Goal: Task Accomplishment & Management: Use online tool/utility

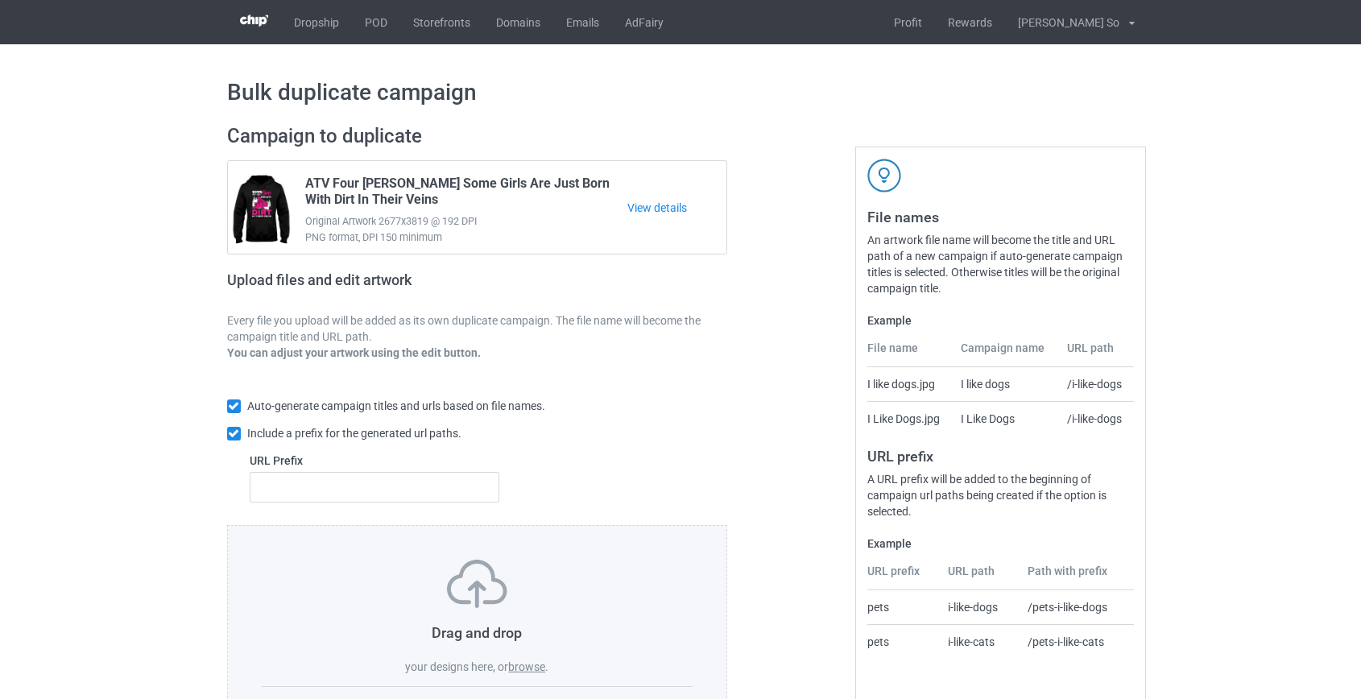
click at [515, 669] on label "browse" at bounding box center [526, 666] width 37 height 13
click at [0, 0] on input "browse" at bounding box center [0, 0] width 0 height 0
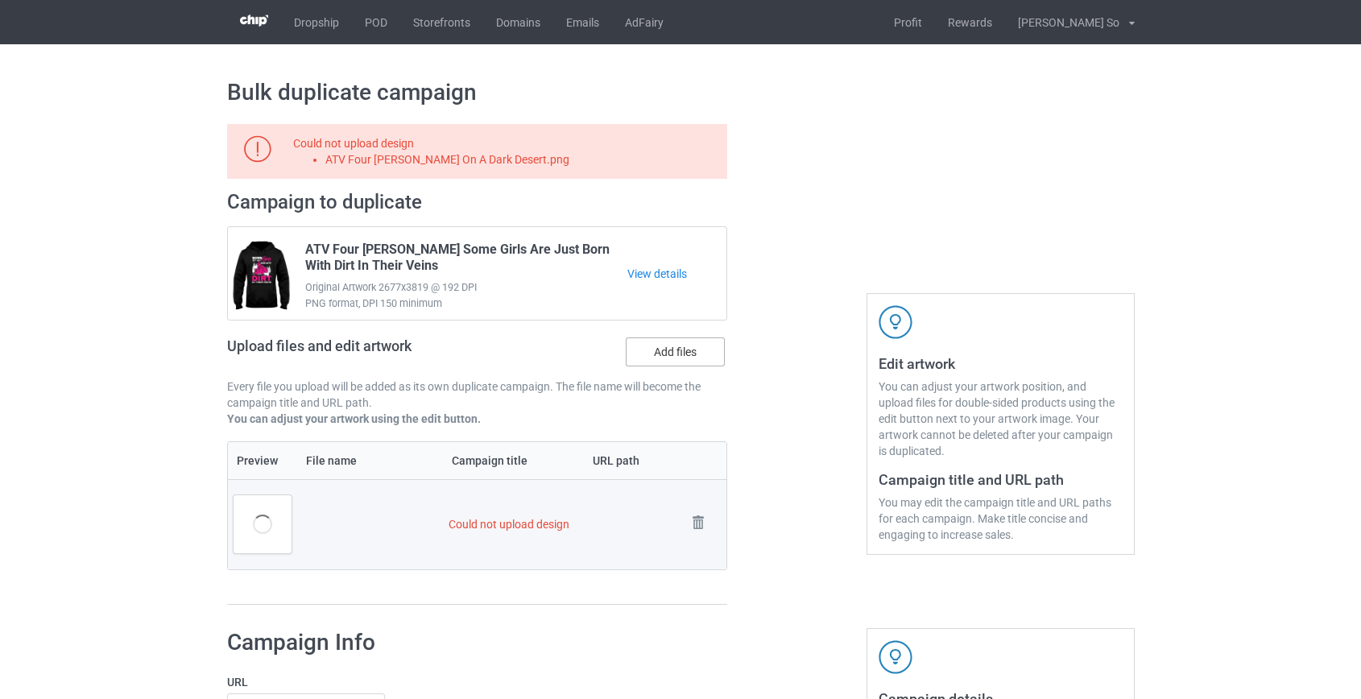
click at [653, 354] on label "Add files" at bounding box center [675, 351] width 99 height 29
click at [0, 0] on input "Add files" at bounding box center [0, 0] width 0 height 0
click at [681, 511] on td "Remove file" at bounding box center [703, 524] width 45 height 90
click at [693, 520] on img at bounding box center [698, 522] width 23 height 23
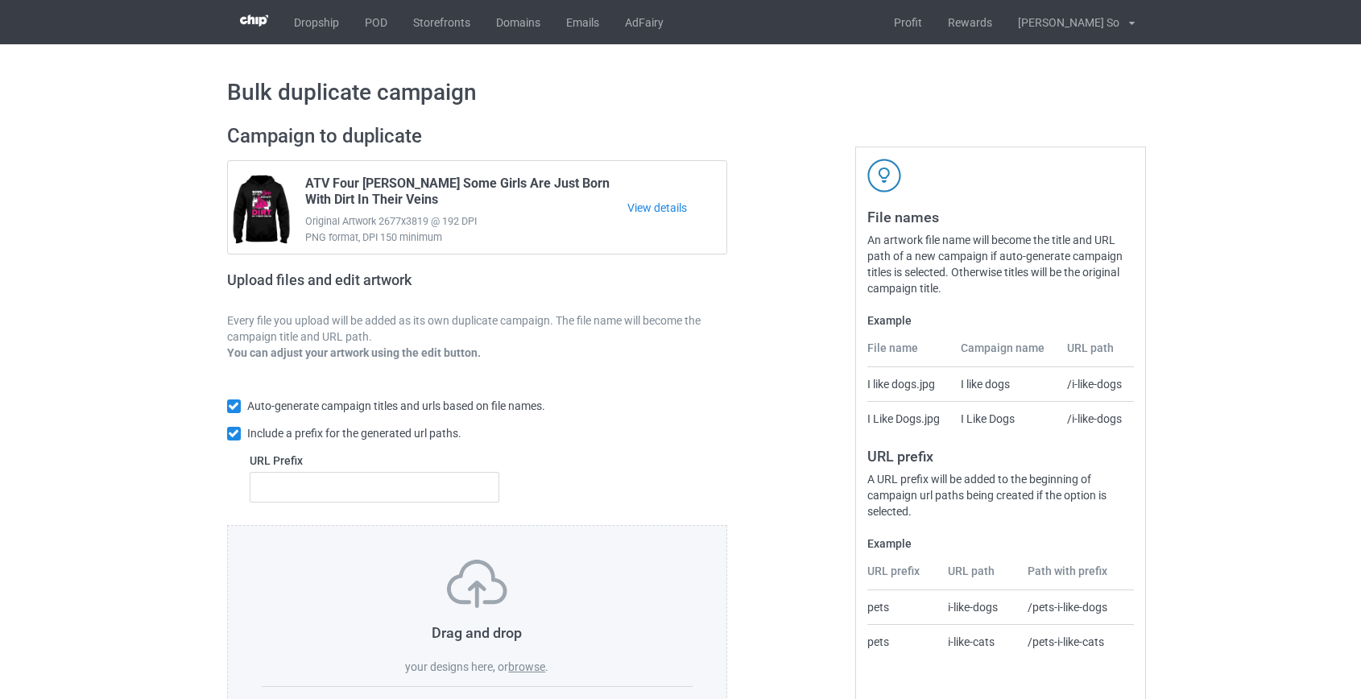
click at [522, 665] on label "browse" at bounding box center [526, 666] width 37 height 13
click at [0, 0] on input "browse" at bounding box center [0, 0] width 0 height 0
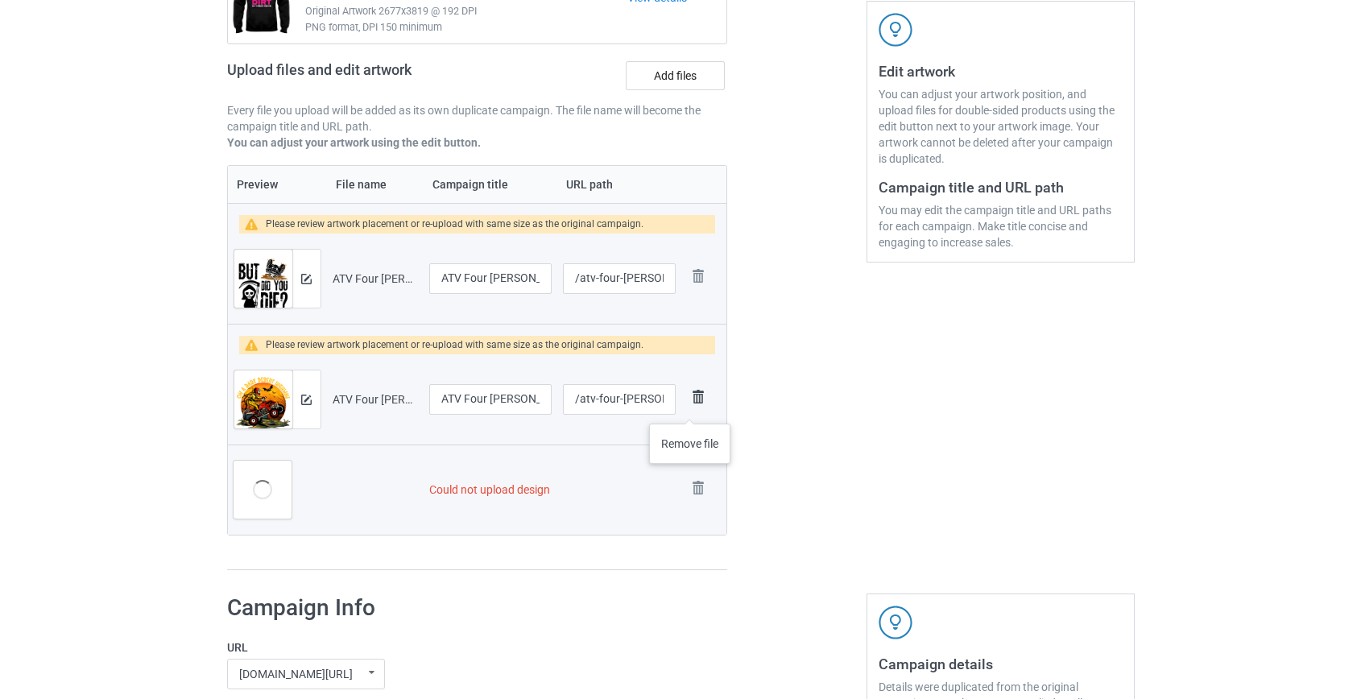
scroll to position [366, 0]
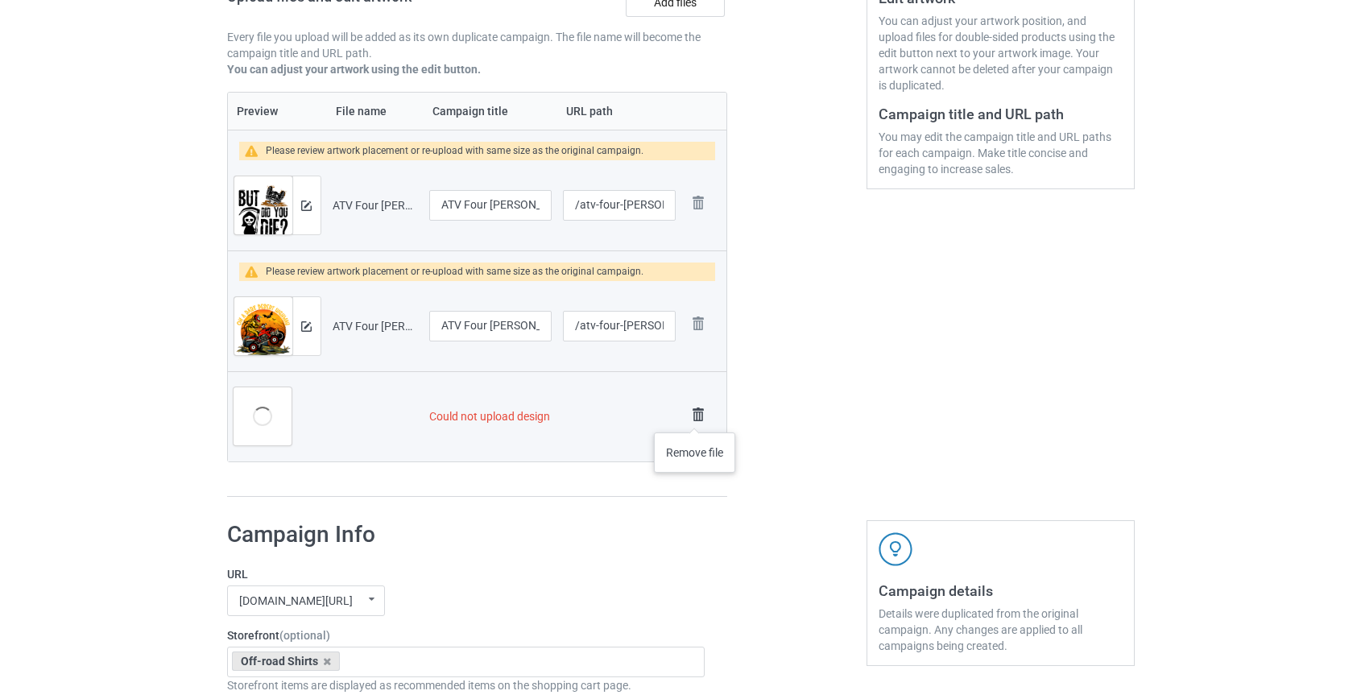
click at [695, 416] on img at bounding box center [698, 414] width 23 height 23
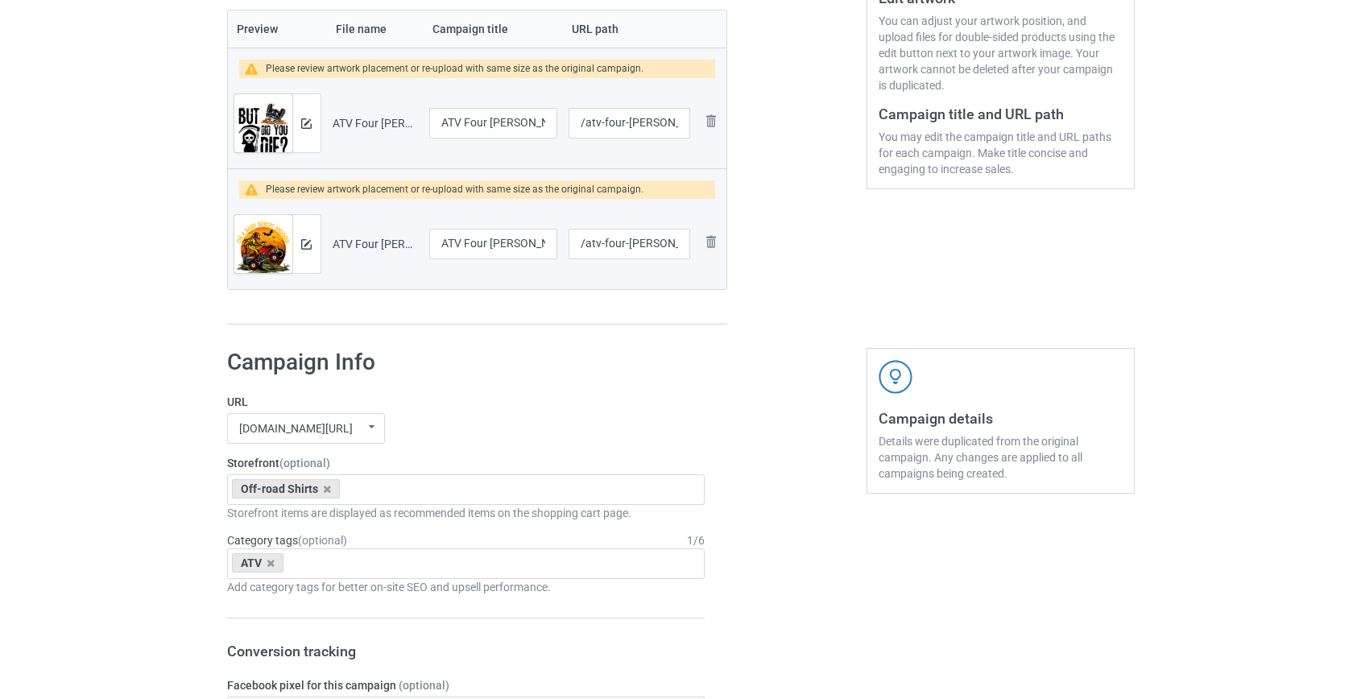
scroll to position [283, 0]
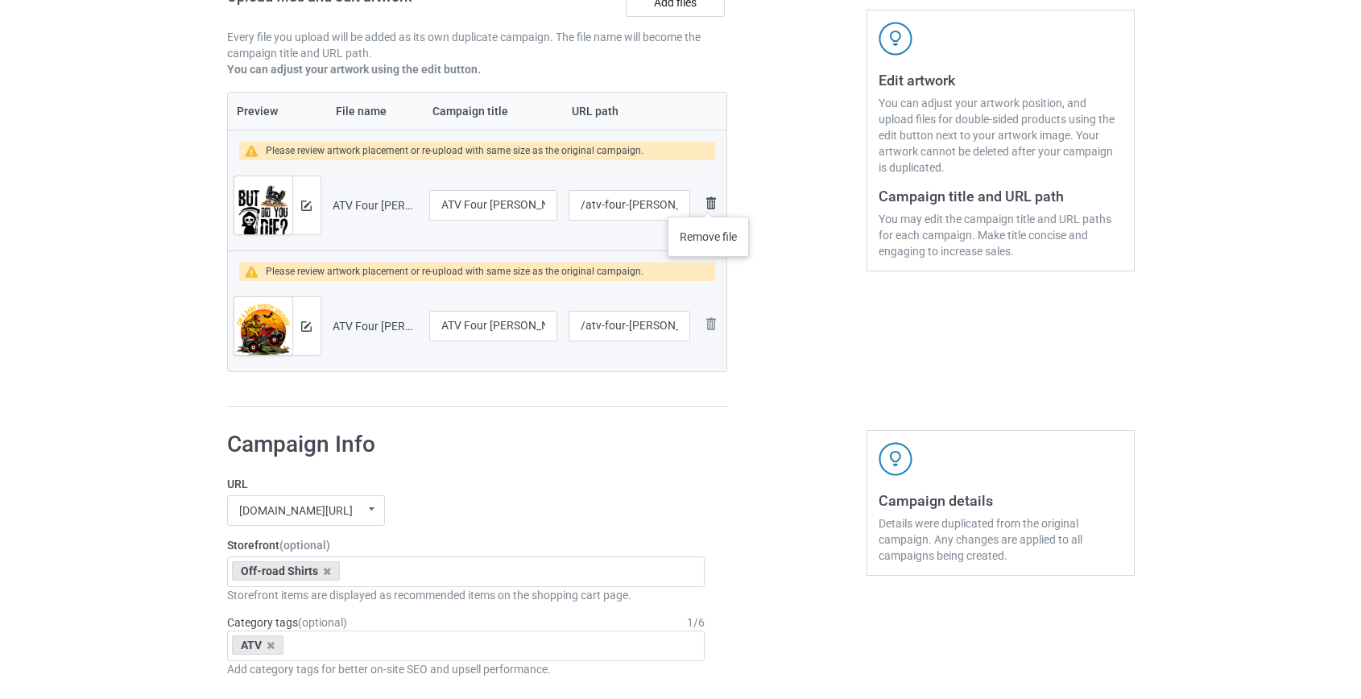
click at [709, 201] on img at bounding box center [710, 202] width 19 height 19
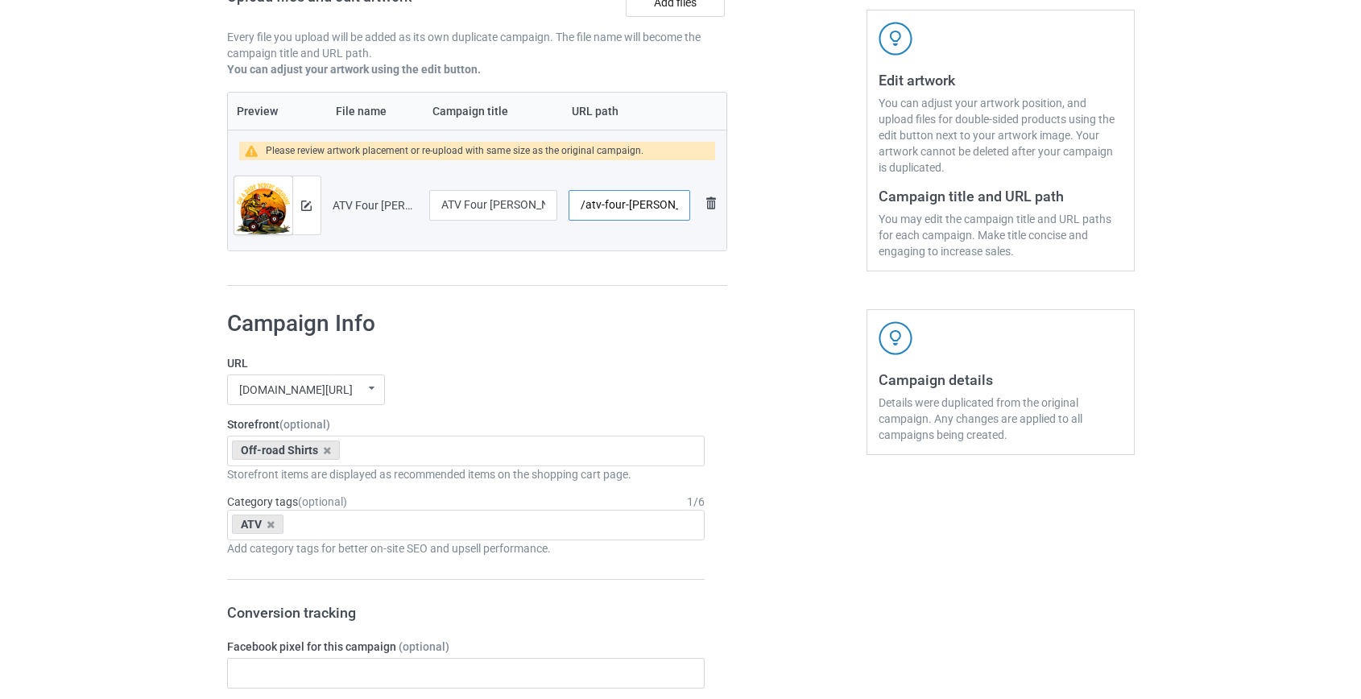
scroll to position [0, 72]
drag, startPoint x: 601, startPoint y: 203, endPoint x: 647, endPoint y: 205, distance: 46.7
click at [647, 205] on input "/atv-four-wheeler-on-a-dark-desert" at bounding box center [629, 205] width 121 height 31
type input "/atvdesert"
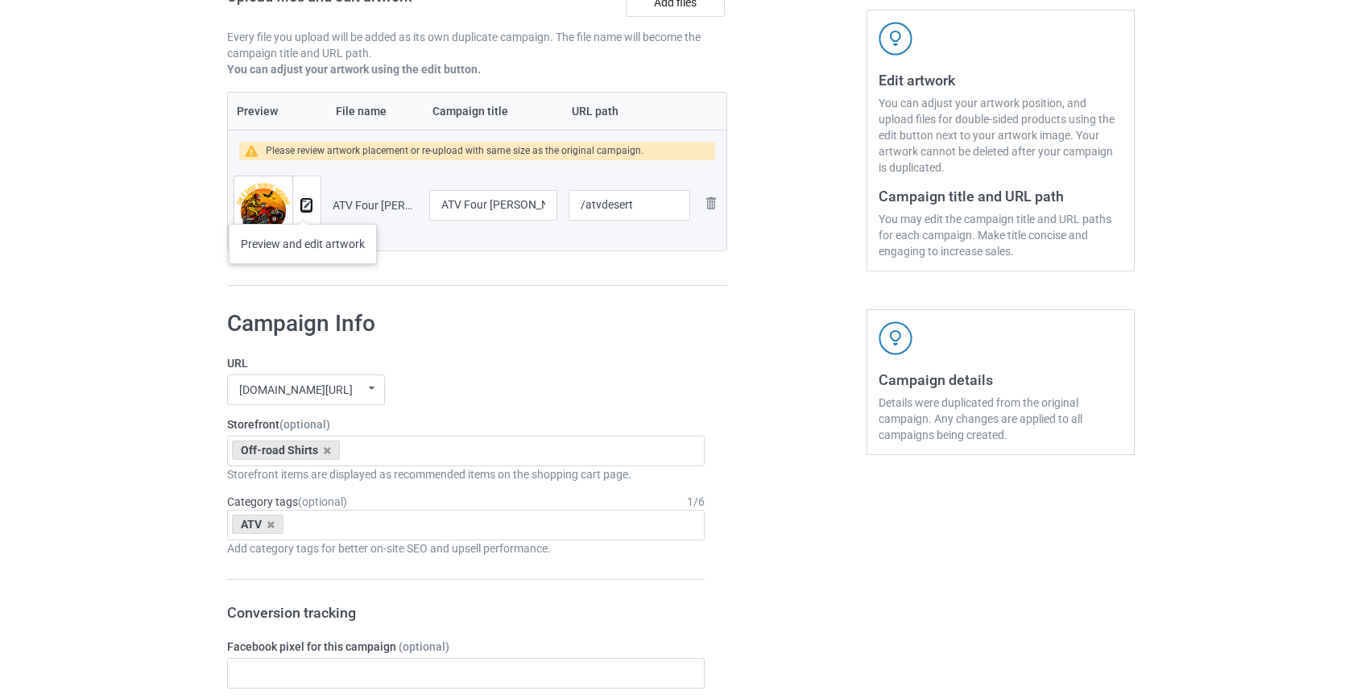
click at [303, 208] on img at bounding box center [306, 206] width 10 height 10
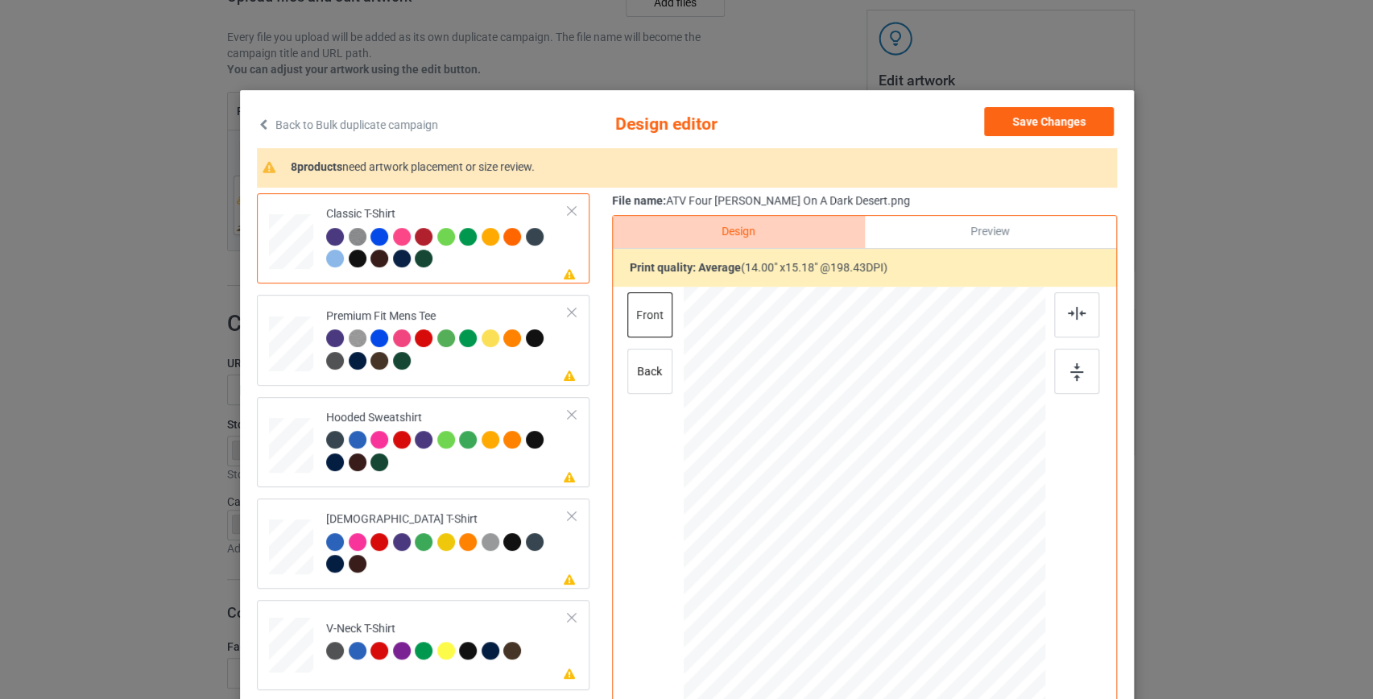
click at [410, 125] on link "Back to Bulk duplicate campaign" at bounding box center [347, 124] width 181 height 35
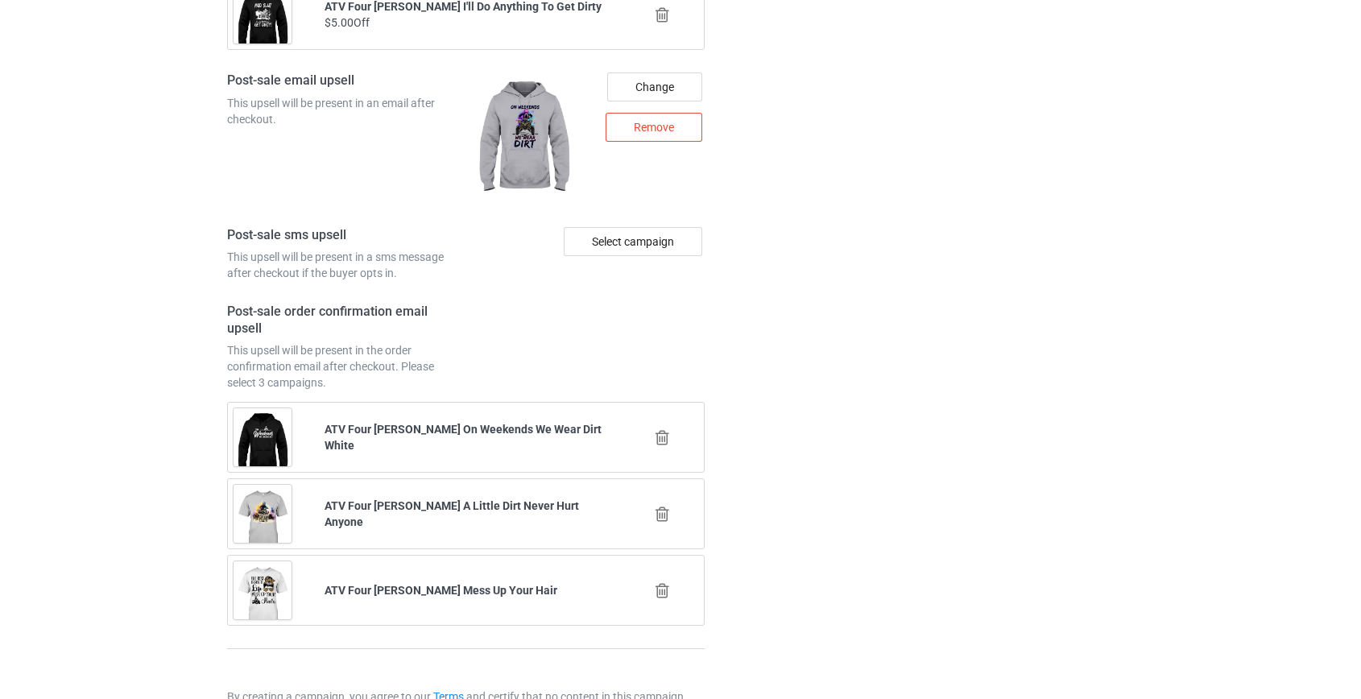
scroll to position [2237, 0]
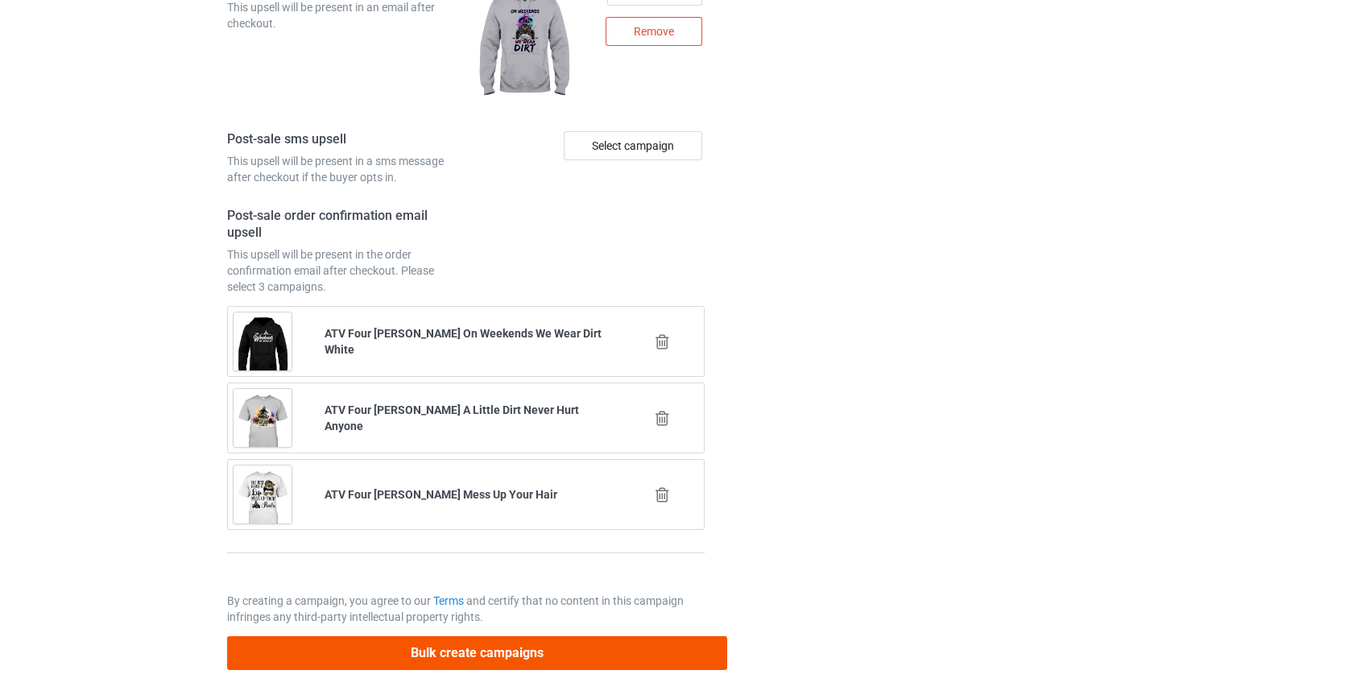
click at [604, 642] on button "Bulk create campaigns" at bounding box center [477, 652] width 501 height 33
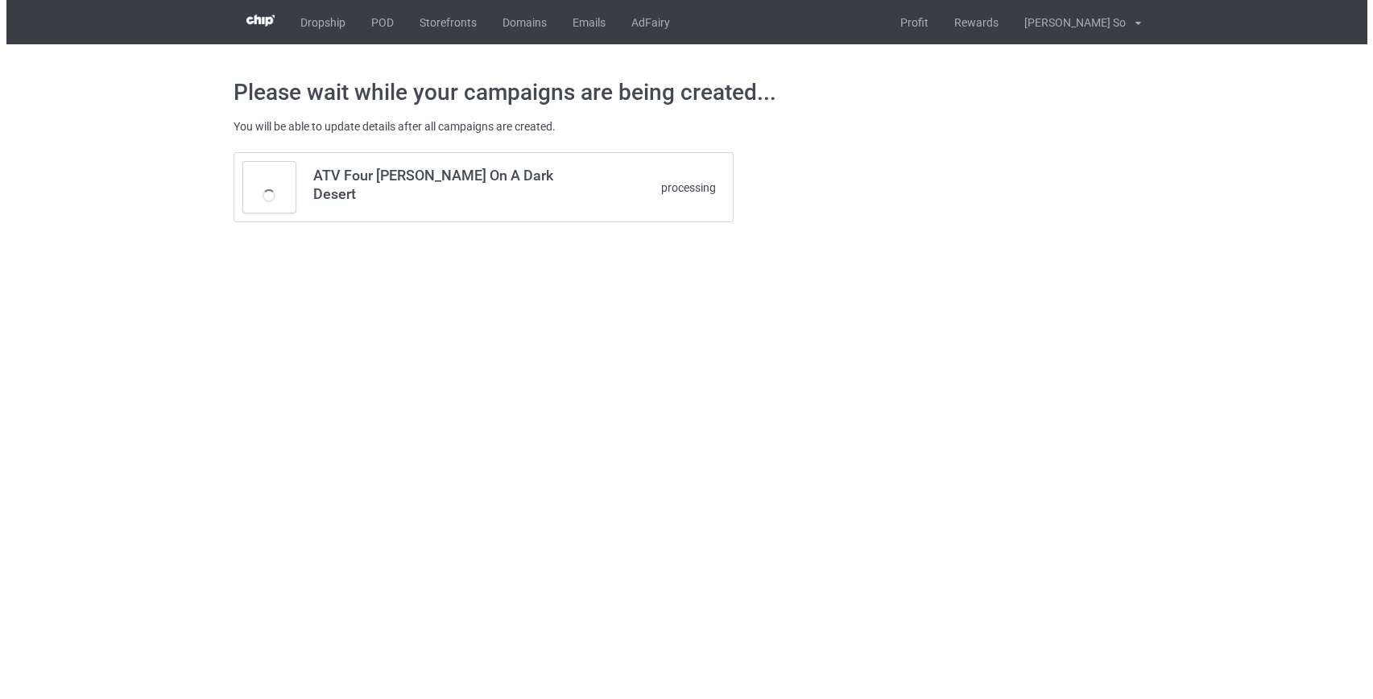
scroll to position [0, 0]
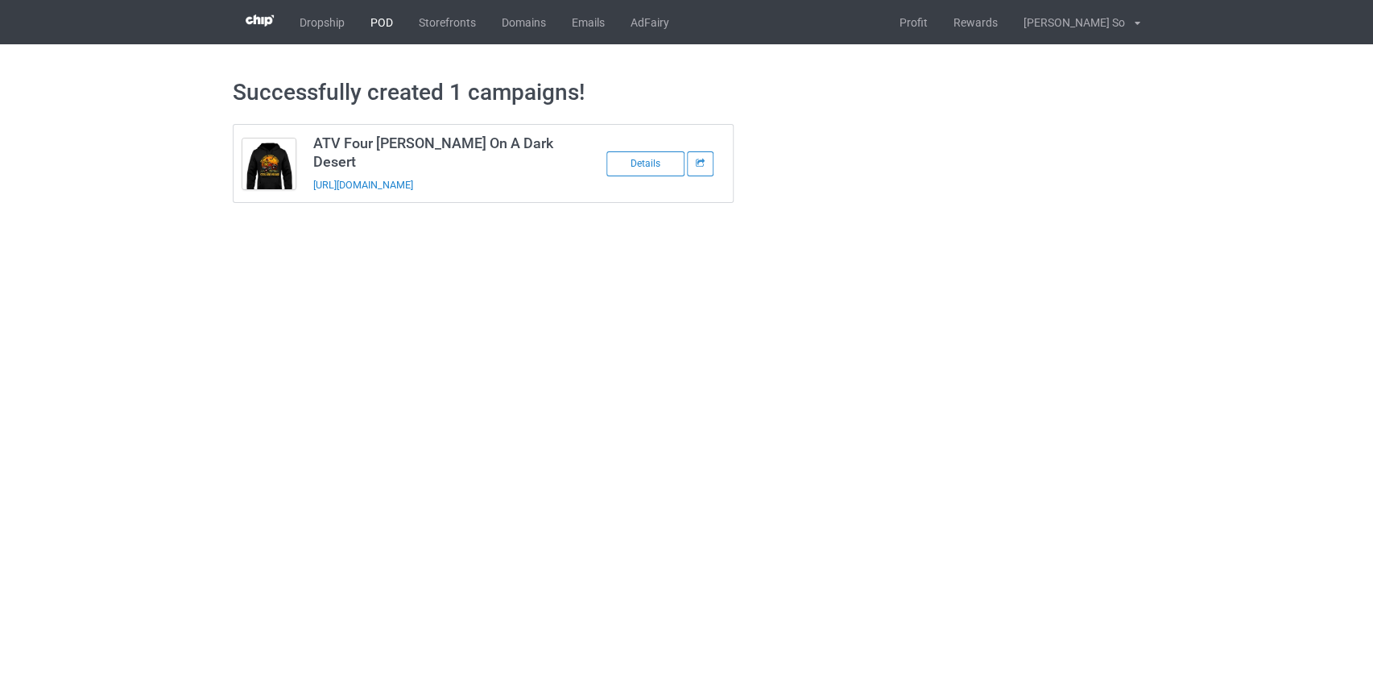
click at [391, 22] on link "POD" at bounding box center [382, 22] width 48 height 44
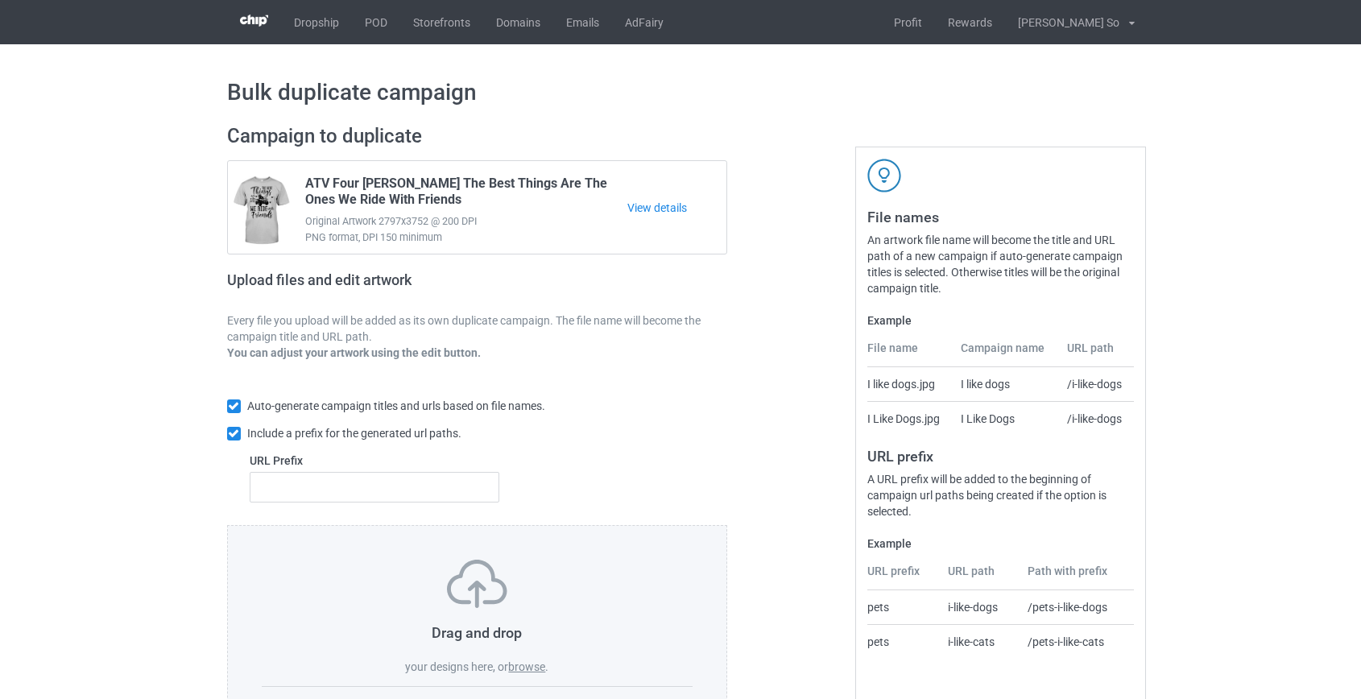
click at [537, 666] on label "browse" at bounding box center [526, 666] width 37 height 13
click at [0, 0] on input "browse" at bounding box center [0, 0] width 0 height 0
click at [531, 668] on label "browse" at bounding box center [526, 666] width 37 height 13
click at [0, 0] on input "browse" at bounding box center [0, 0] width 0 height 0
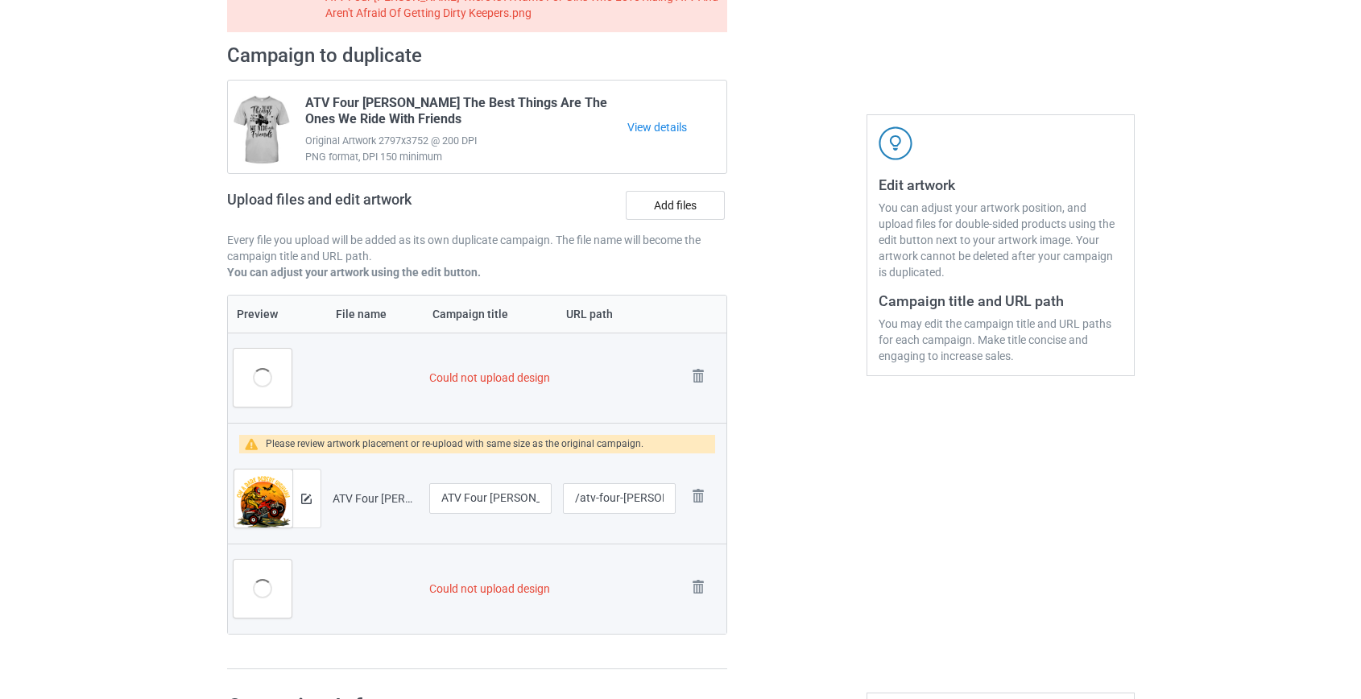
scroll to position [219, 0]
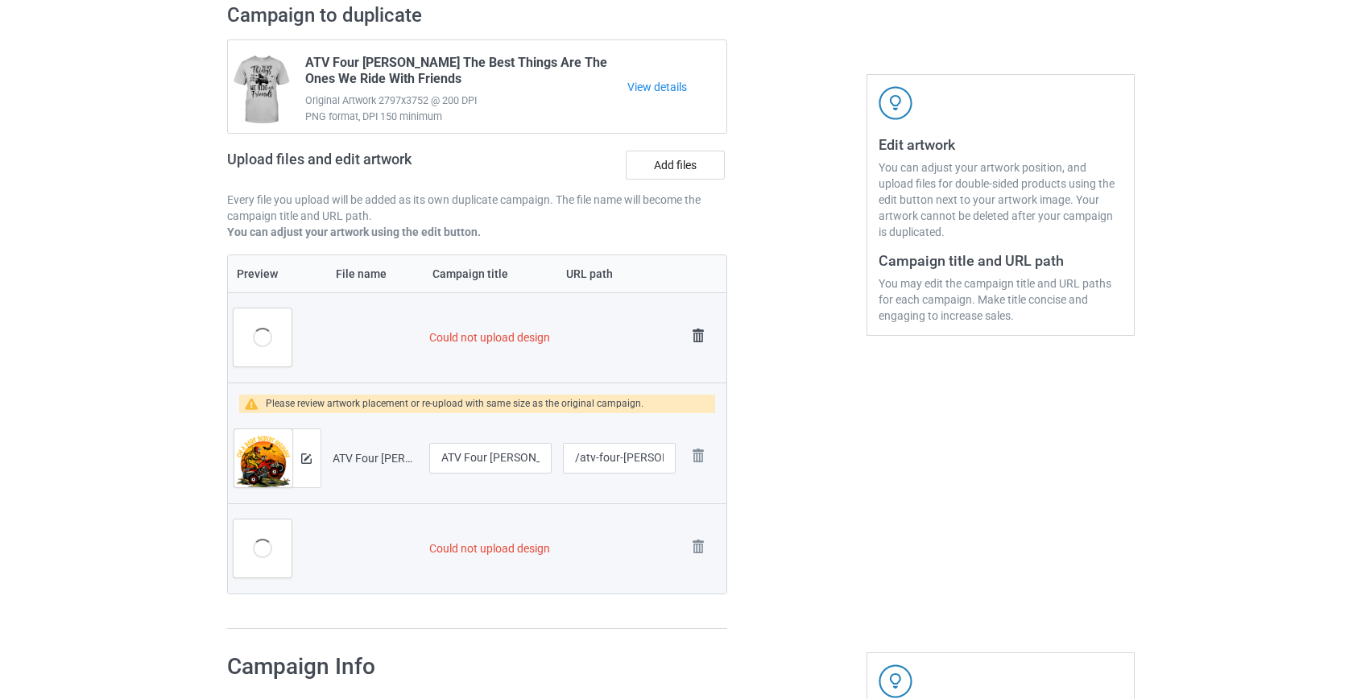
click at [694, 335] on img at bounding box center [698, 336] width 23 height 23
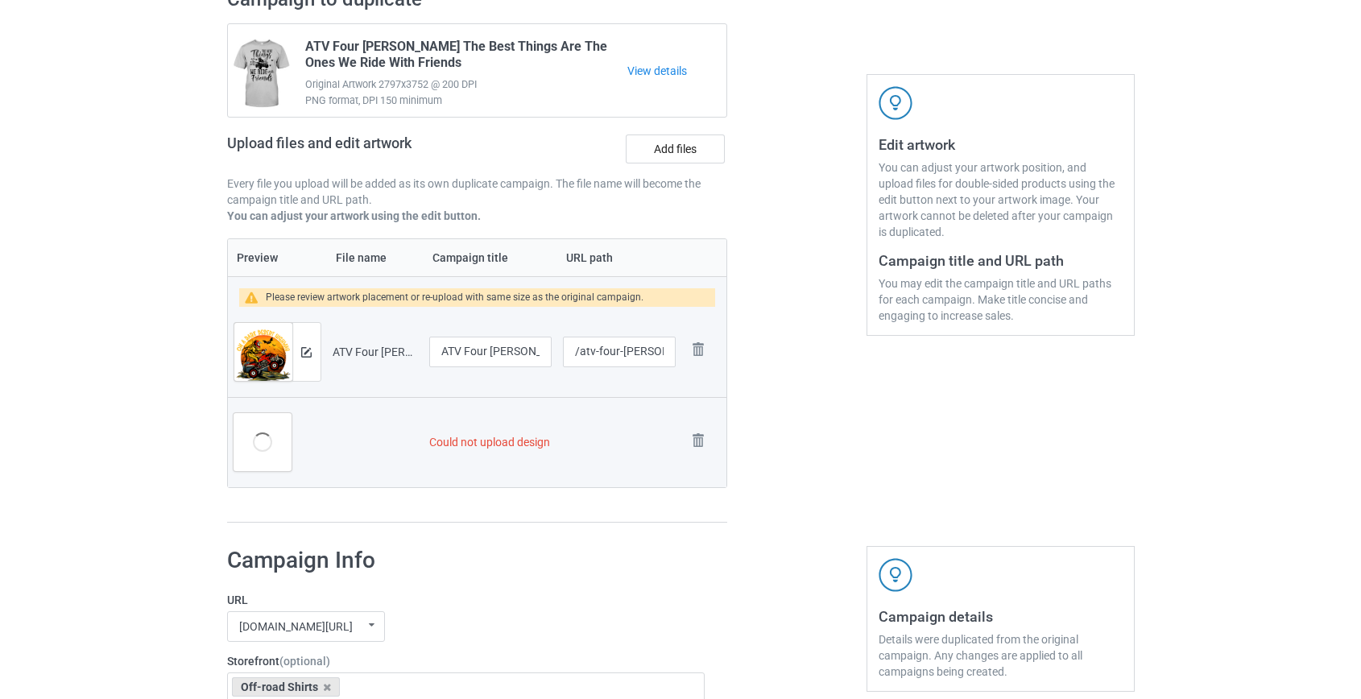
scroll to position [203, 0]
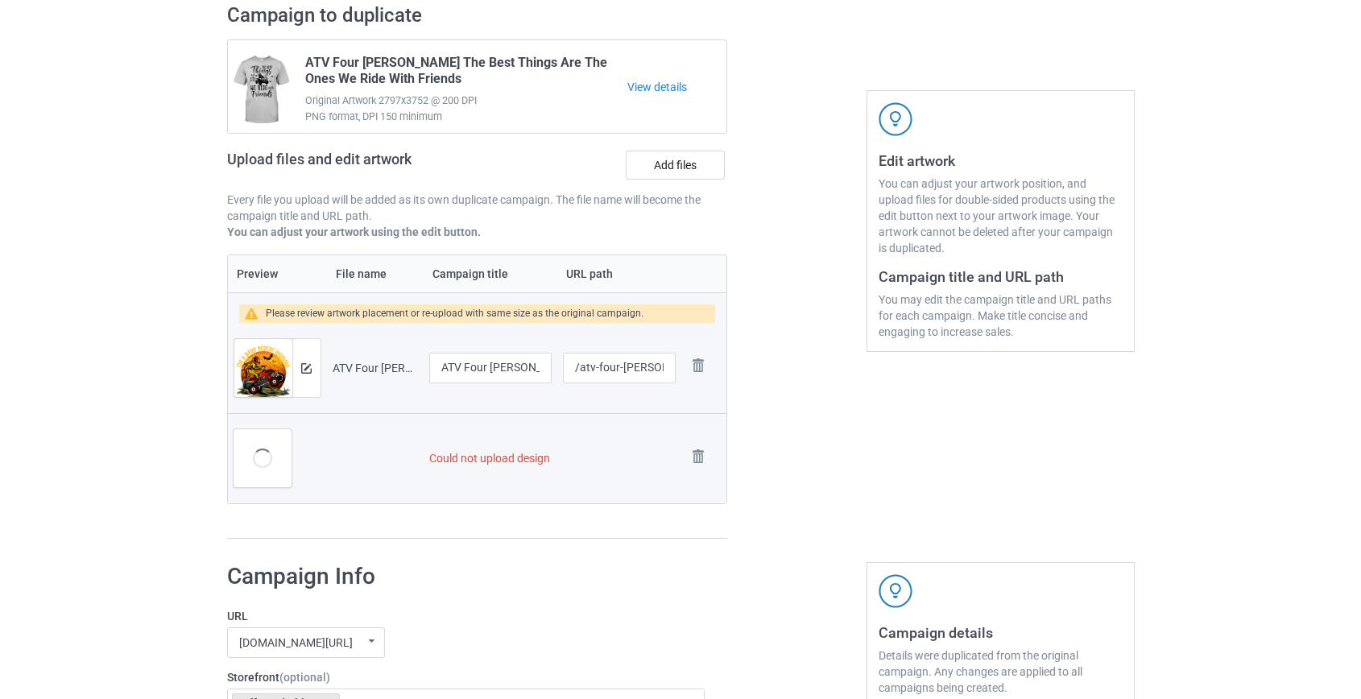
click at [694, 335] on td "Remove file" at bounding box center [703, 368] width 45 height 90
click at [698, 362] on img at bounding box center [698, 365] width 23 height 23
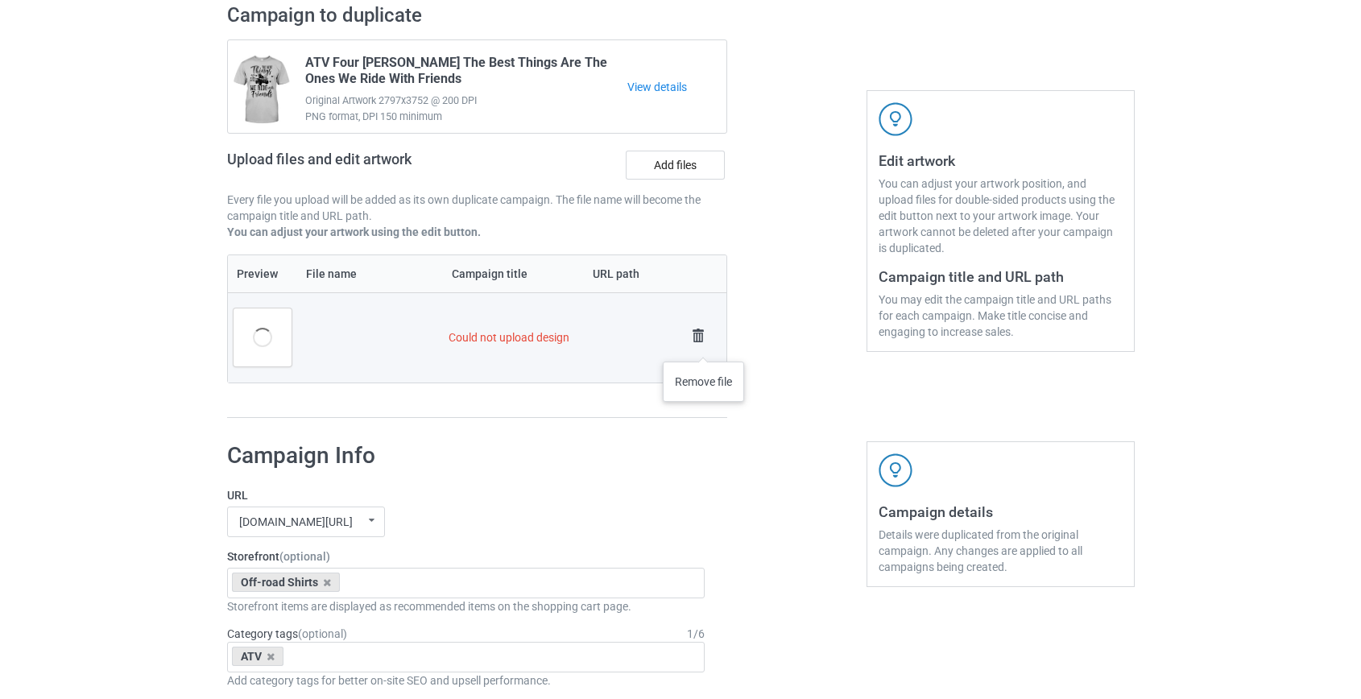
click at [690, 330] on img at bounding box center [698, 336] width 23 height 23
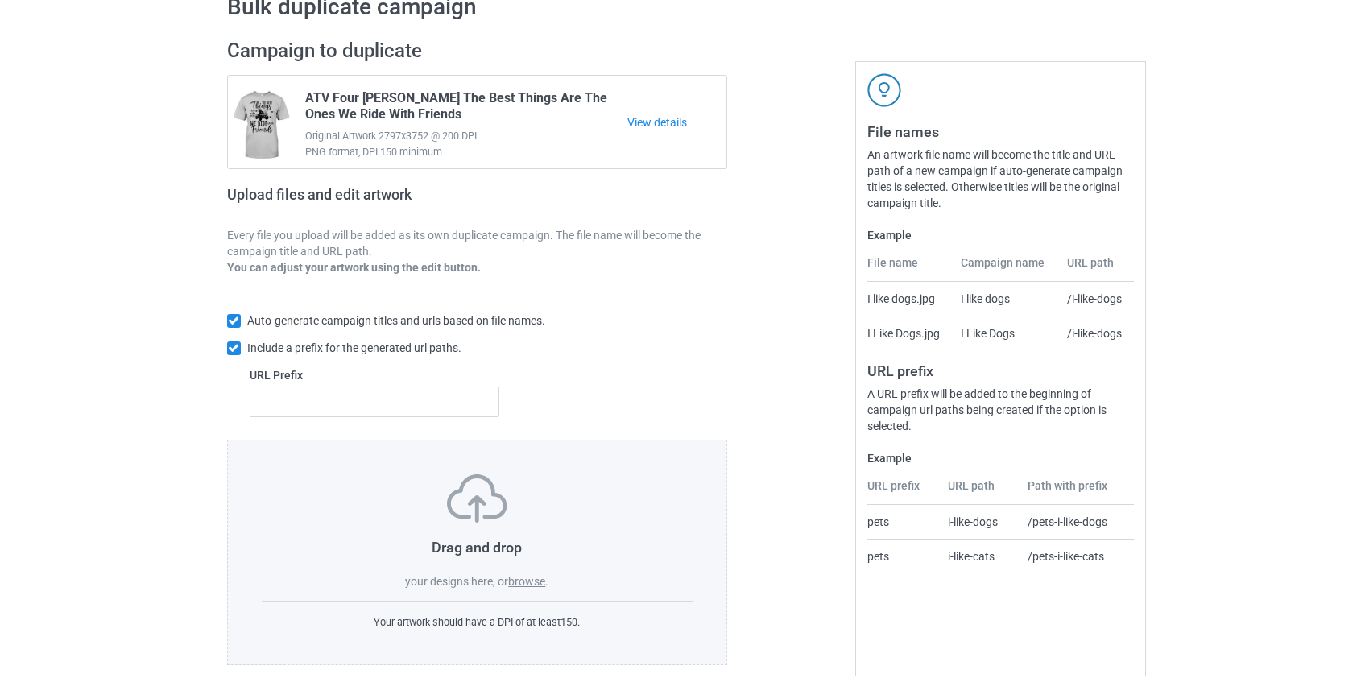
scroll to position [84, 0]
click at [527, 577] on label "browse" at bounding box center [526, 583] width 37 height 13
click at [0, 0] on input "browse" at bounding box center [0, 0] width 0 height 0
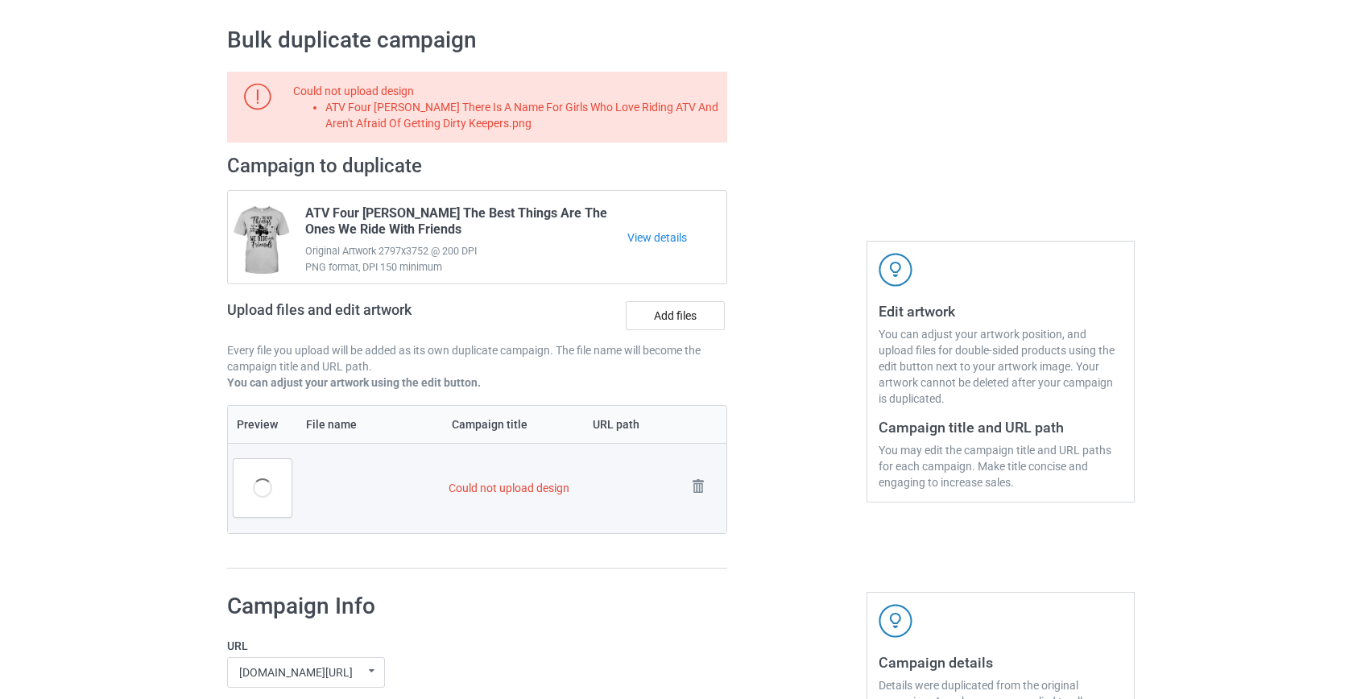
scroll to position [0, 0]
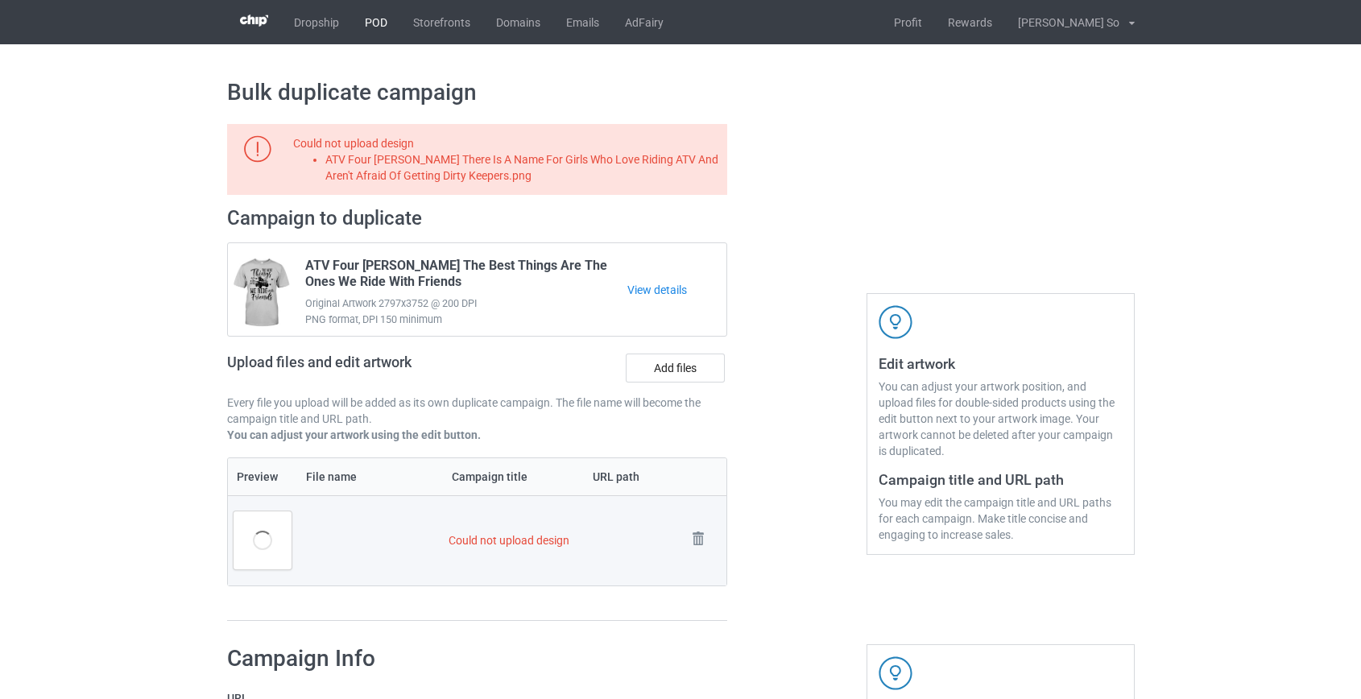
click at [370, 16] on link "POD" at bounding box center [376, 22] width 48 height 44
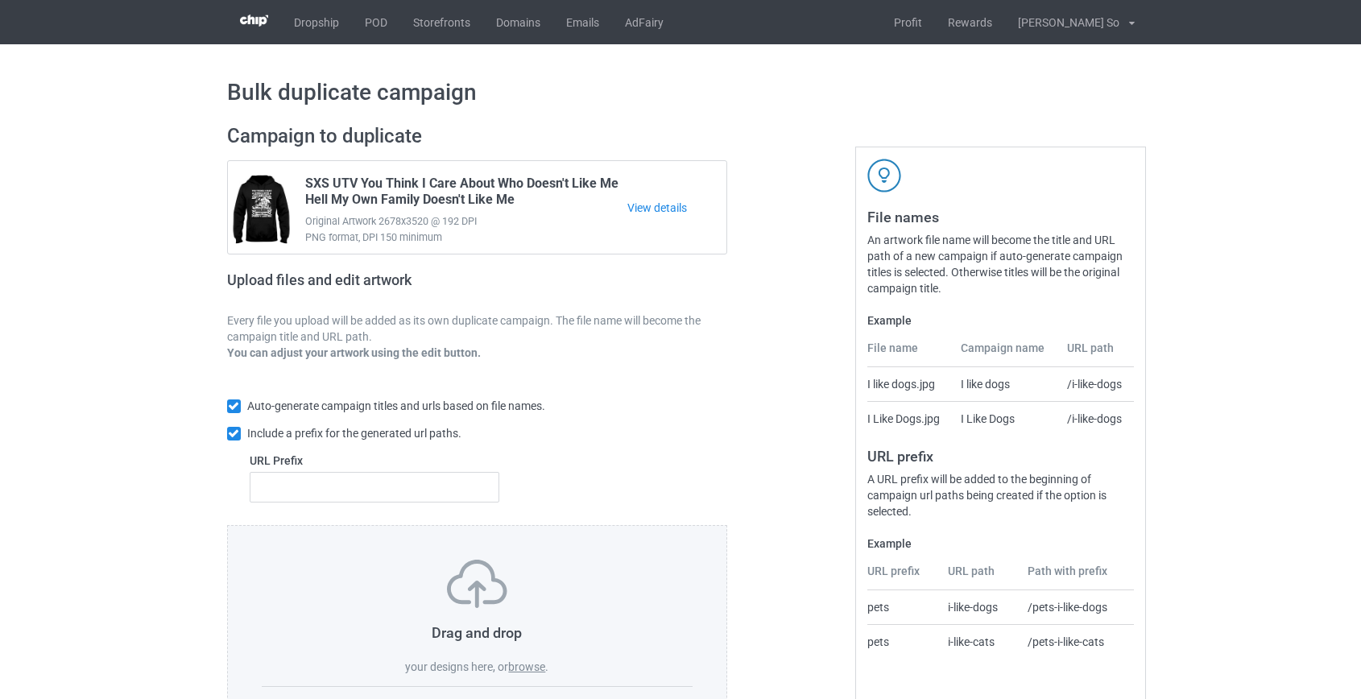
click at [530, 664] on label "browse" at bounding box center [526, 666] width 37 height 13
click at [0, 0] on input "browse" at bounding box center [0, 0] width 0 height 0
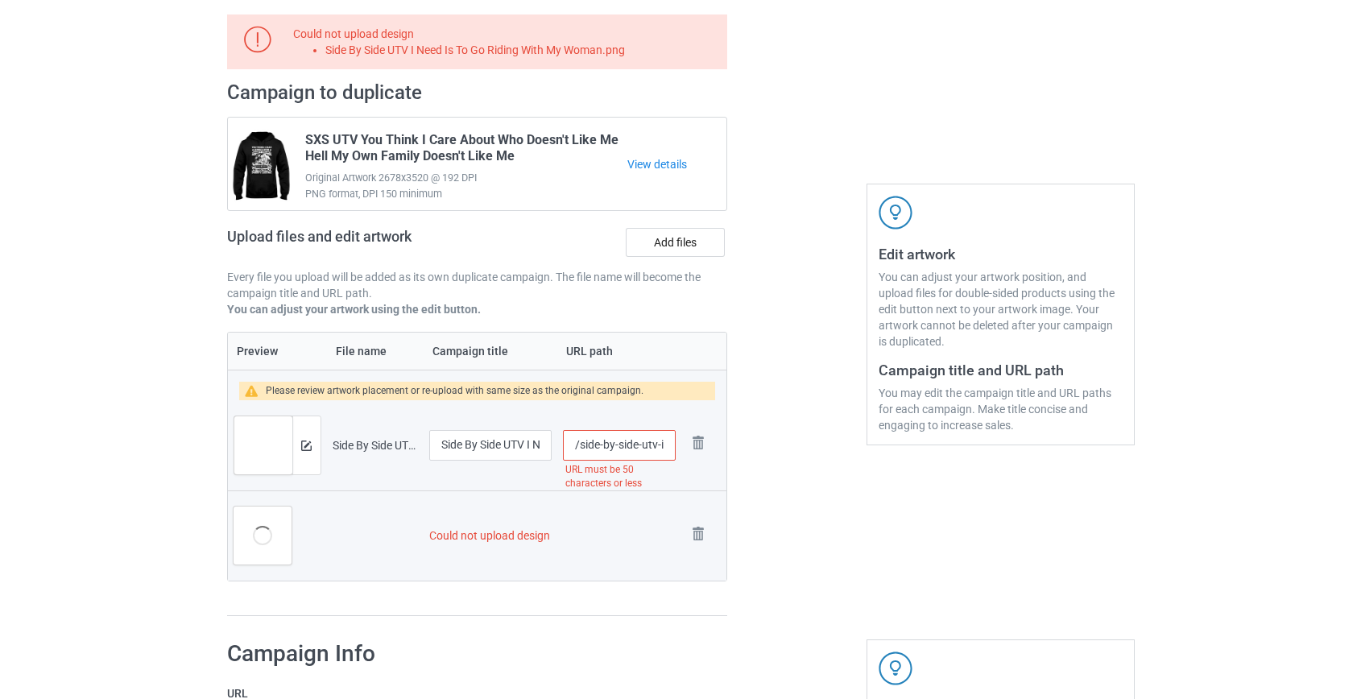
scroll to position [146, 0]
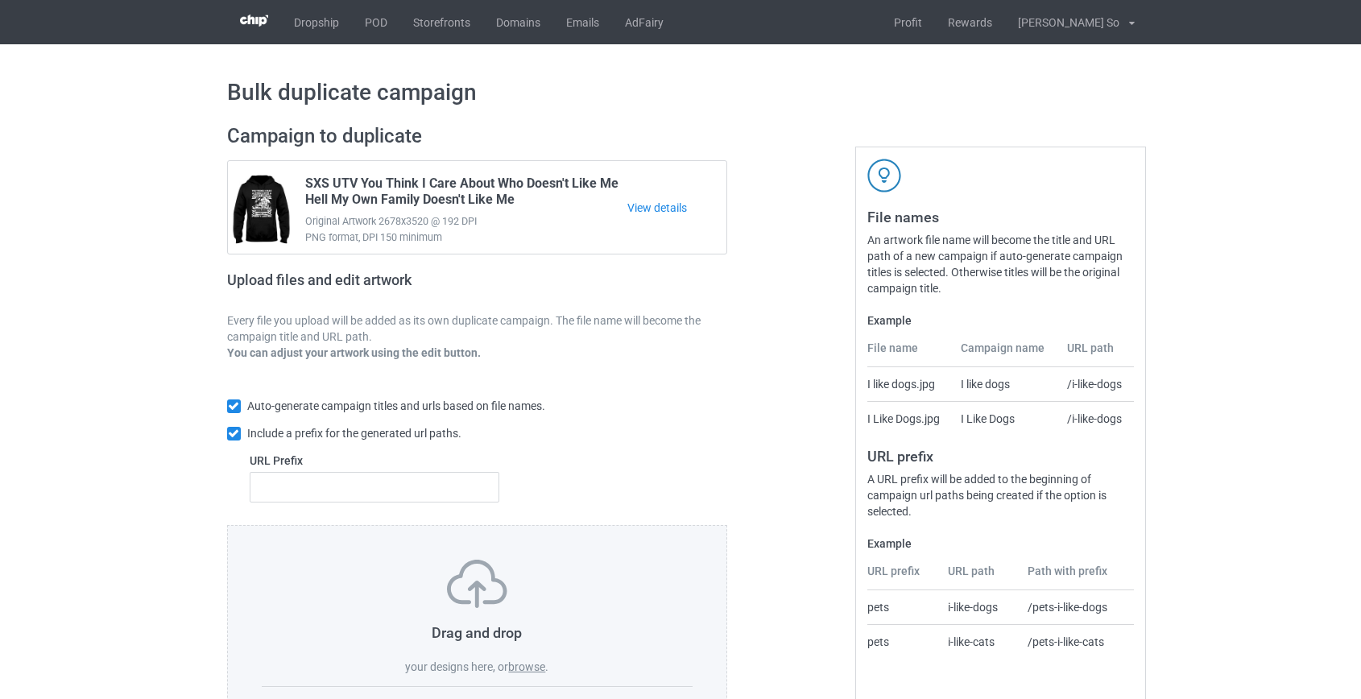
click at [531, 665] on label "browse" at bounding box center [526, 666] width 37 height 13
click at [0, 0] on input "browse" at bounding box center [0, 0] width 0 height 0
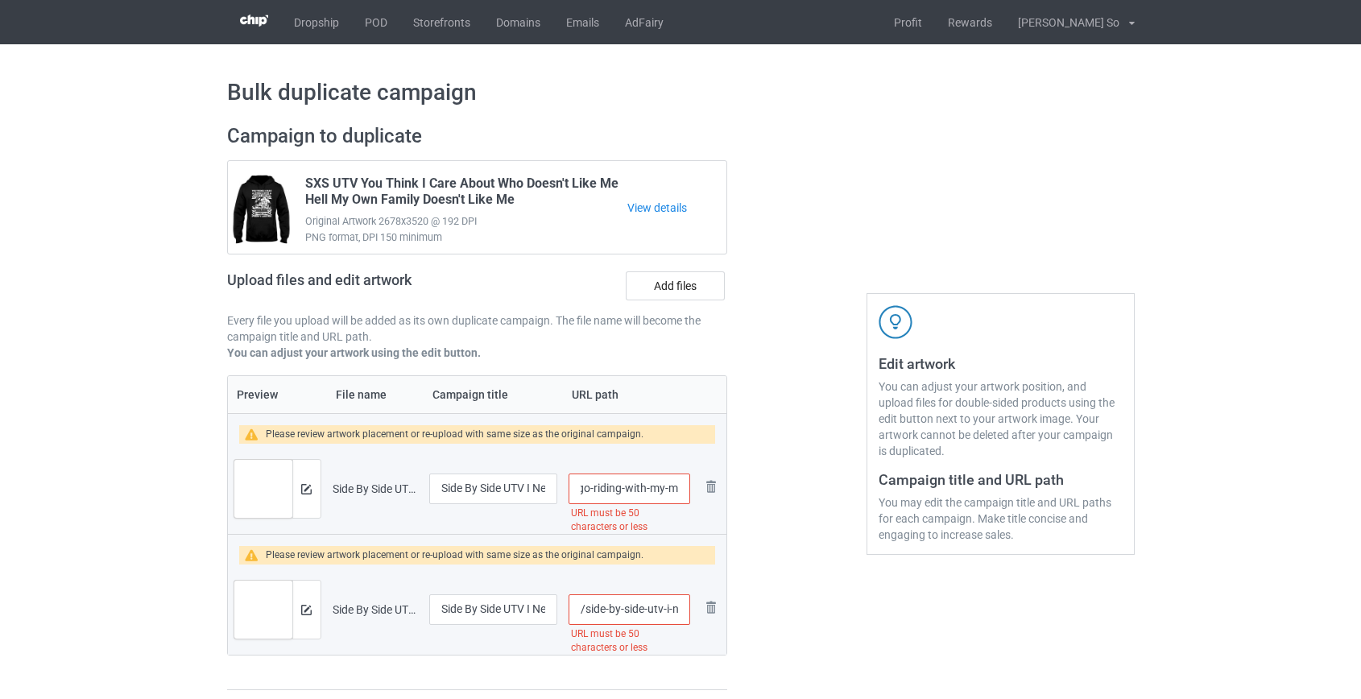
scroll to position [0, 159]
drag, startPoint x: 586, startPoint y: 489, endPoint x: 608, endPoint y: 489, distance: 21.7
click at [608, 489] on input "/side-by-side-utv-i-need-is-to-go-riding-with-my-man" at bounding box center [629, 488] width 121 height 31
type input "/sxs-with-my-man"
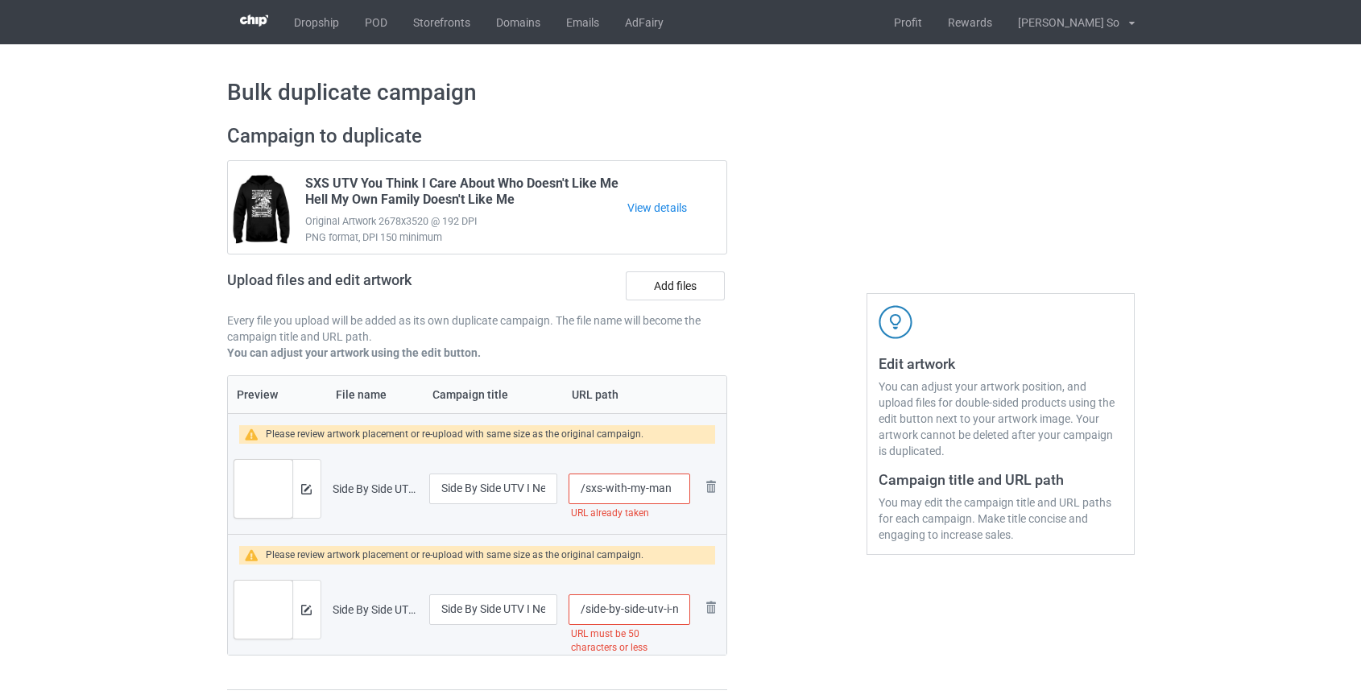
drag, startPoint x: 663, startPoint y: 609, endPoint x: 582, endPoint y: 607, distance: 80.5
click at [582, 607] on input "/side-by-side-utv-i-need-is-to-go-riding-with-my-woman" at bounding box center [629, 609] width 121 height 31
click at [591, 610] on input "/u-i-need-is-to-go-riding-with-my-woman" at bounding box center [629, 609] width 121 height 31
click at [591, 610] on input "/utwith-my-woman" at bounding box center [629, 609] width 121 height 31
click at [593, 610] on input "/utwith-my-woman" at bounding box center [629, 609] width 121 height 31
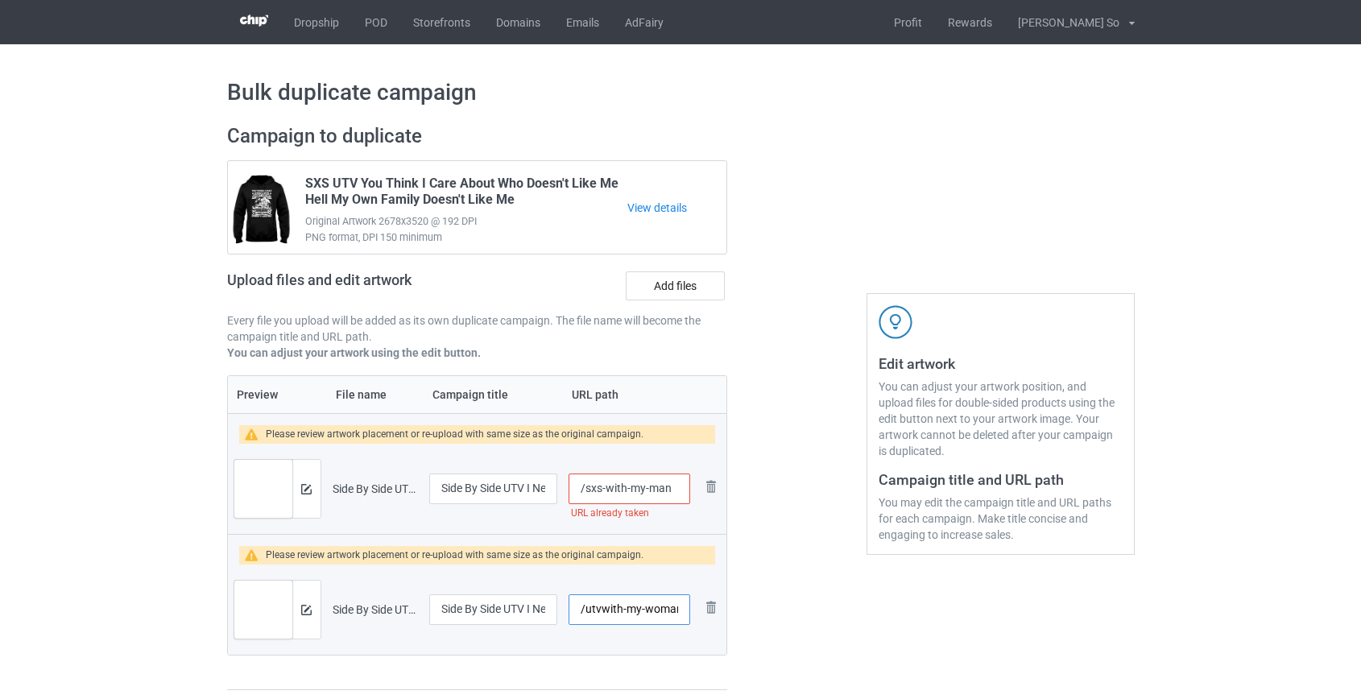
scroll to position [0, 2]
click at [597, 609] on input "/utvwith-my-woman" at bounding box center [629, 609] width 121 height 31
type input "/utv-with-my-woman"
drag, startPoint x: 603, startPoint y: 486, endPoint x: 585, endPoint y: 491, distance: 19.4
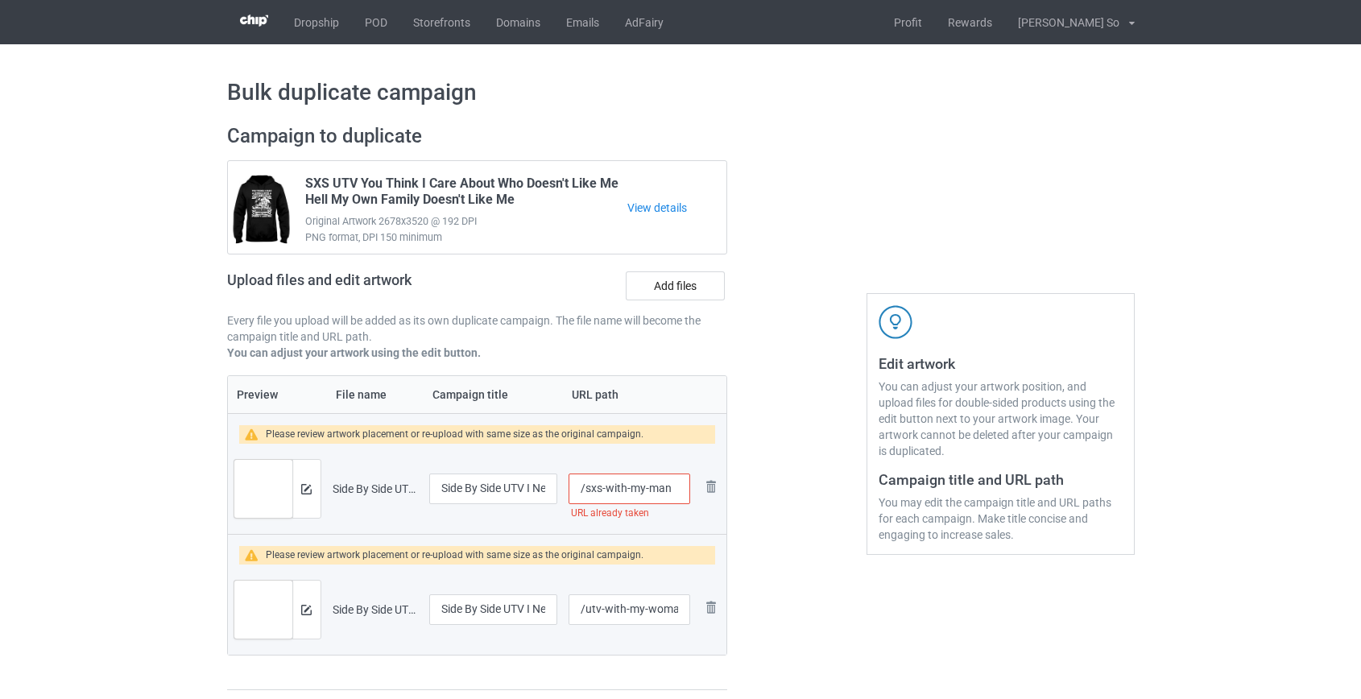
click at [585, 491] on input "/sxs-with-my-man" at bounding box center [629, 488] width 121 height 31
click at [587, 608] on input "/utv-with-my-woman" at bounding box center [629, 609] width 121 height 31
click at [591, 484] on input "/sxs-with-my-man" at bounding box center [629, 488] width 121 height 31
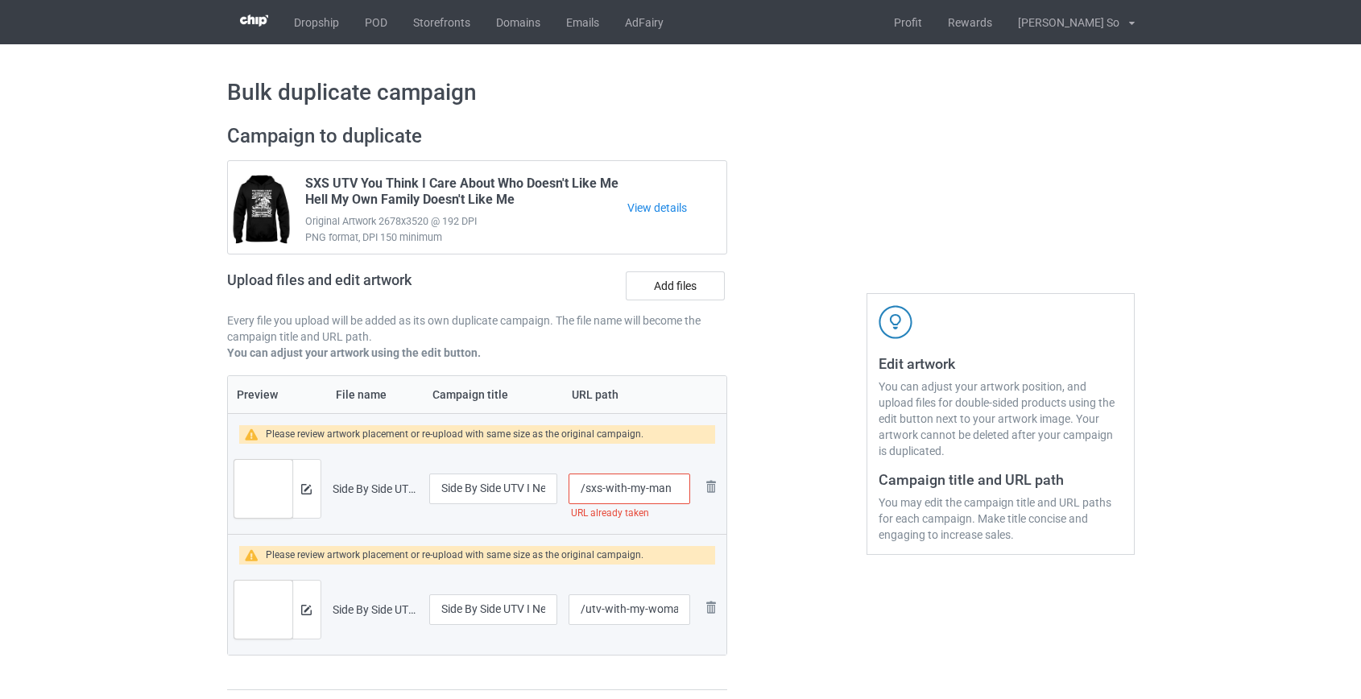
paste input "utv"
type input "/utv-with-my-man"
click at [311, 482] on button at bounding box center [306, 488] width 10 height 13
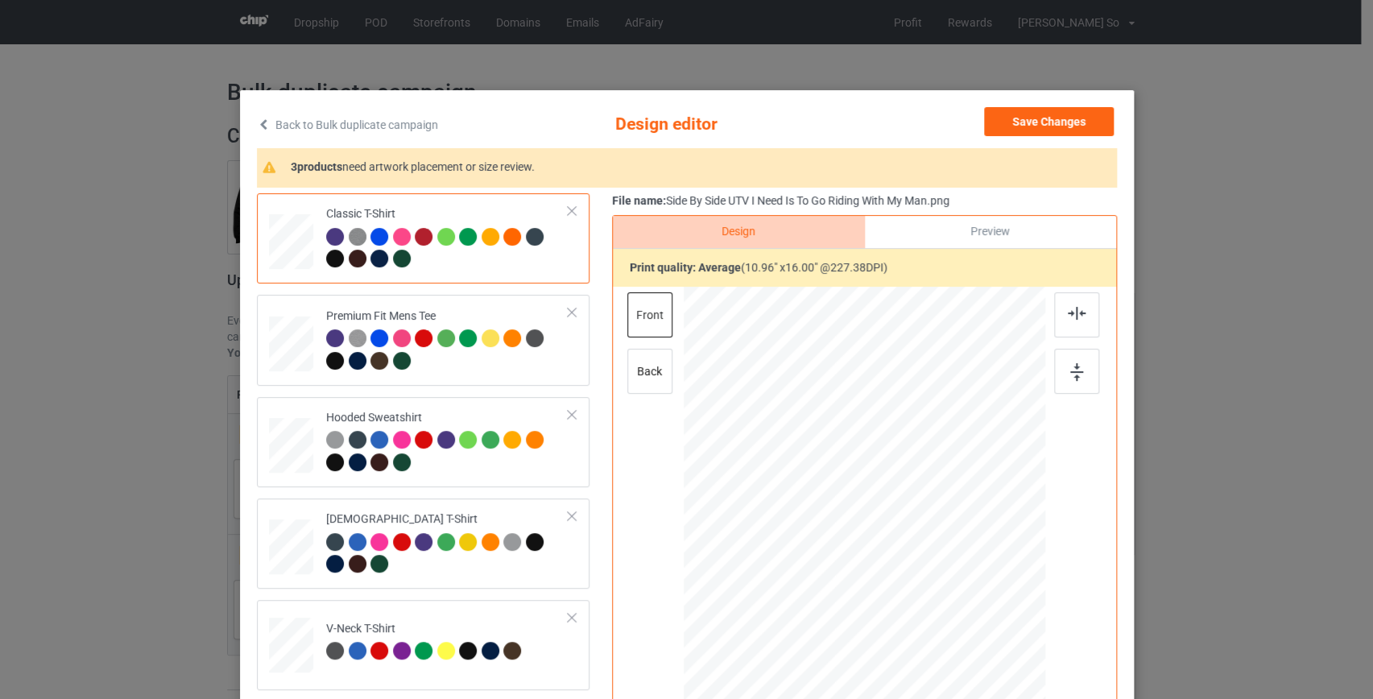
click at [378, 119] on link "Back to Bulk duplicate campaign" at bounding box center [347, 124] width 181 height 35
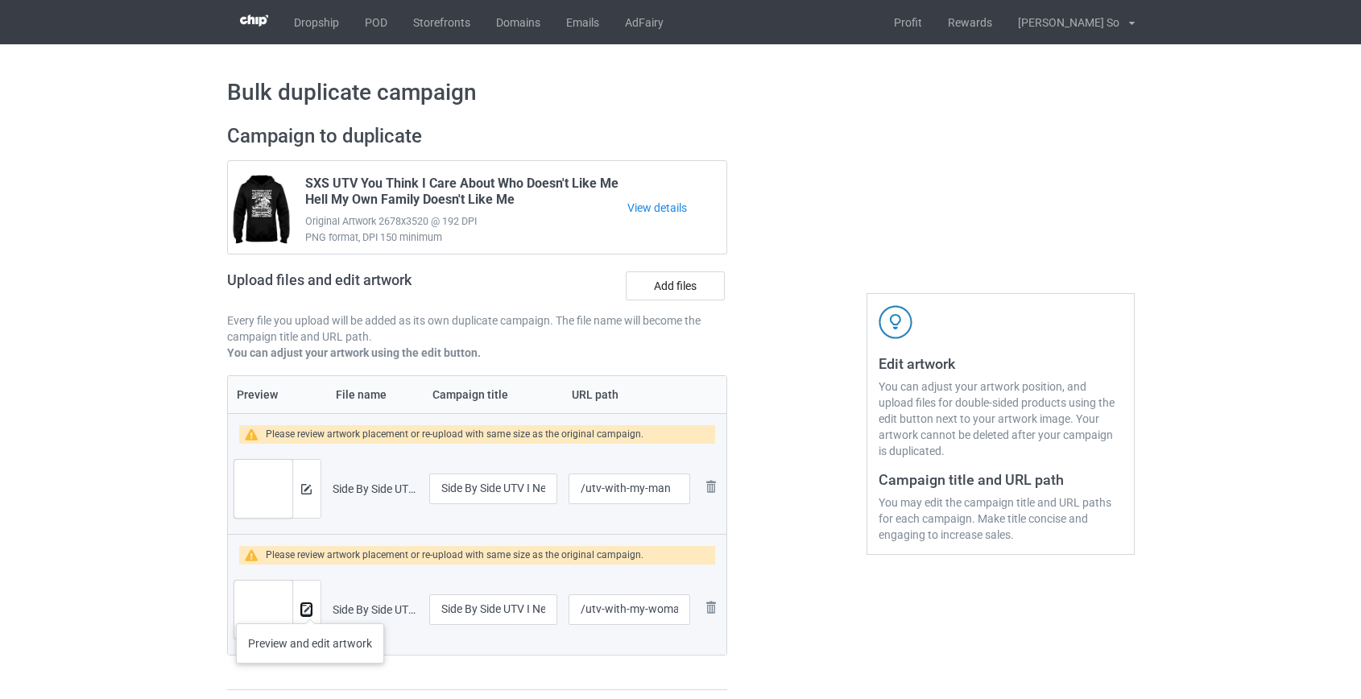
click at [310, 607] on img at bounding box center [306, 610] width 10 height 10
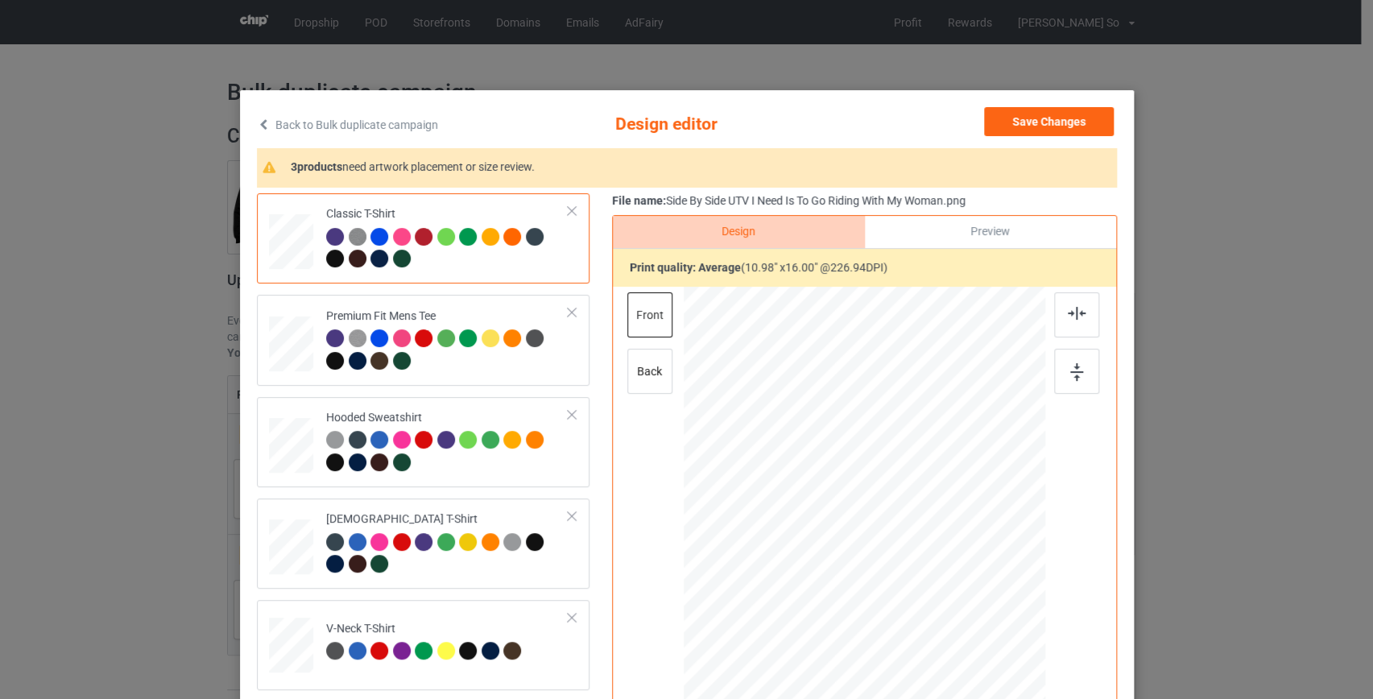
click at [376, 129] on link "Back to Bulk duplicate campaign" at bounding box center [347, 124] width 181 height 35
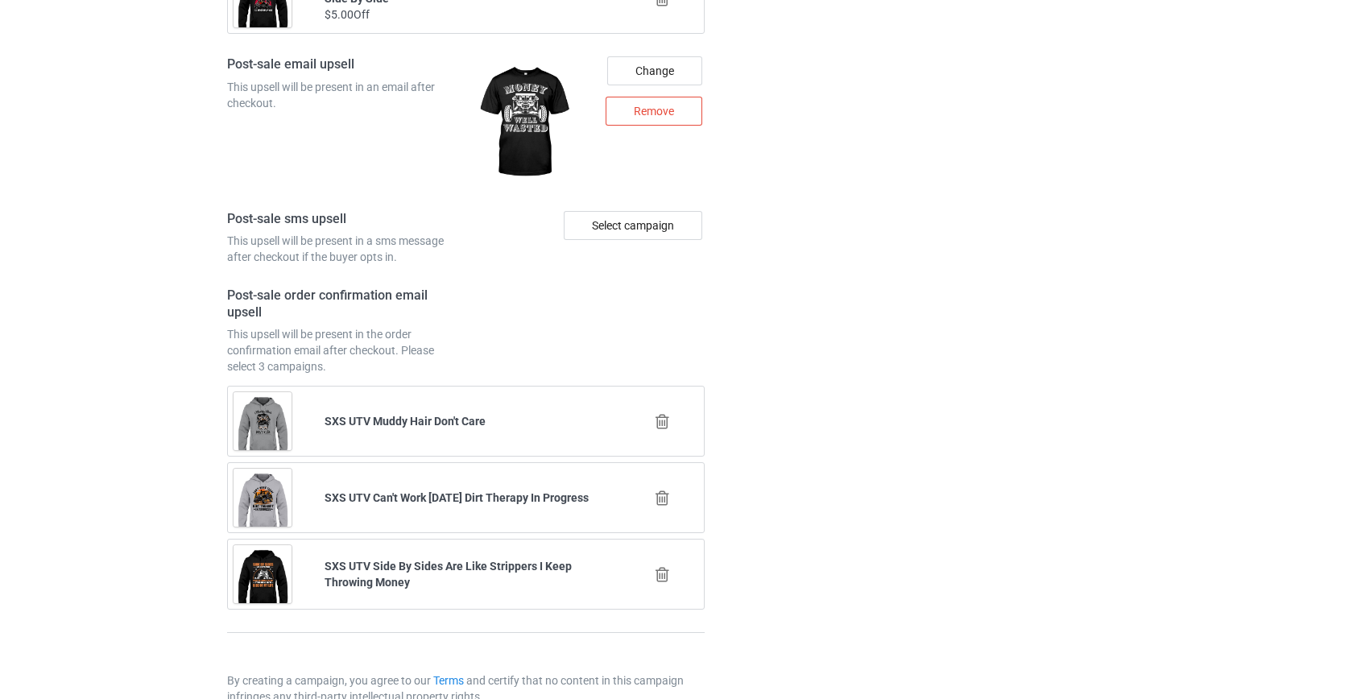
scroll to position [2358, 0]
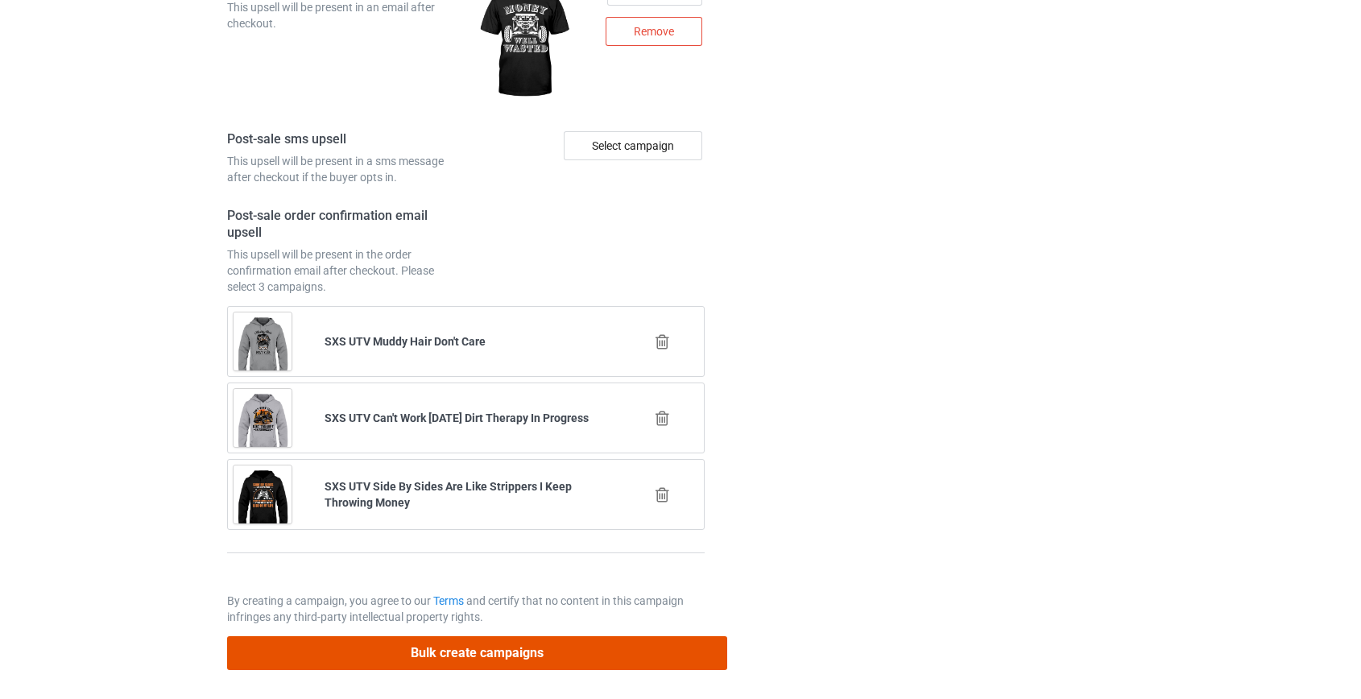
click at [444, 645] on button "Bulk create campaigns" at bounding box center [477, 652] width 501 height 33
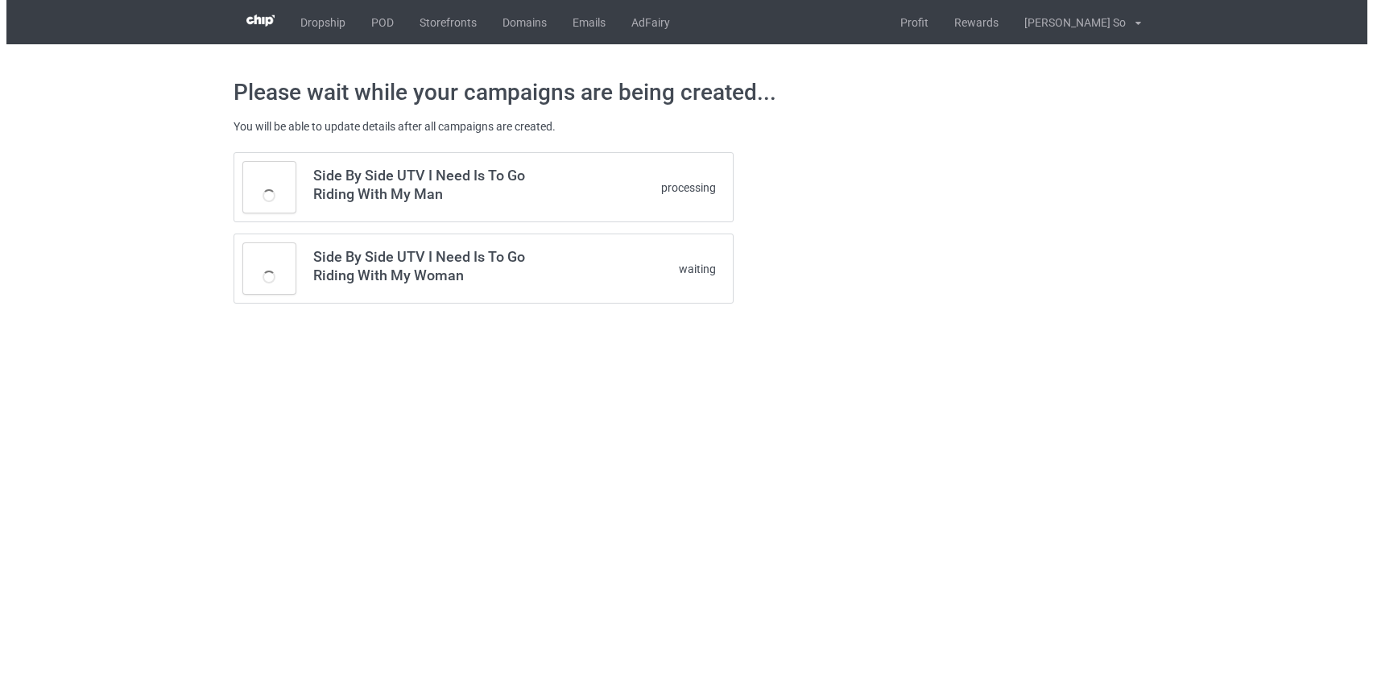
scroll to position [0, 0]
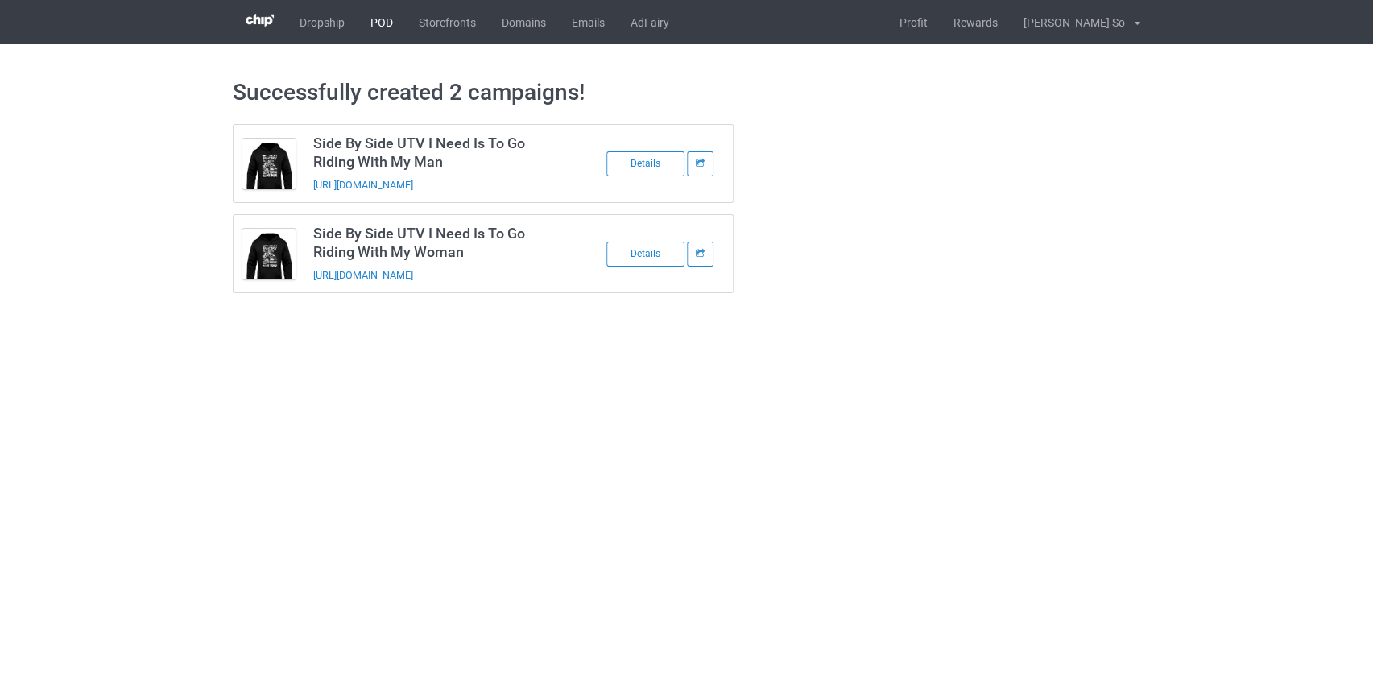
click at [381, 30] on link "POD" at bounding box center [382, 22] width 48 height 44
